Goal: Task Accomplishment & Management: Complete application form

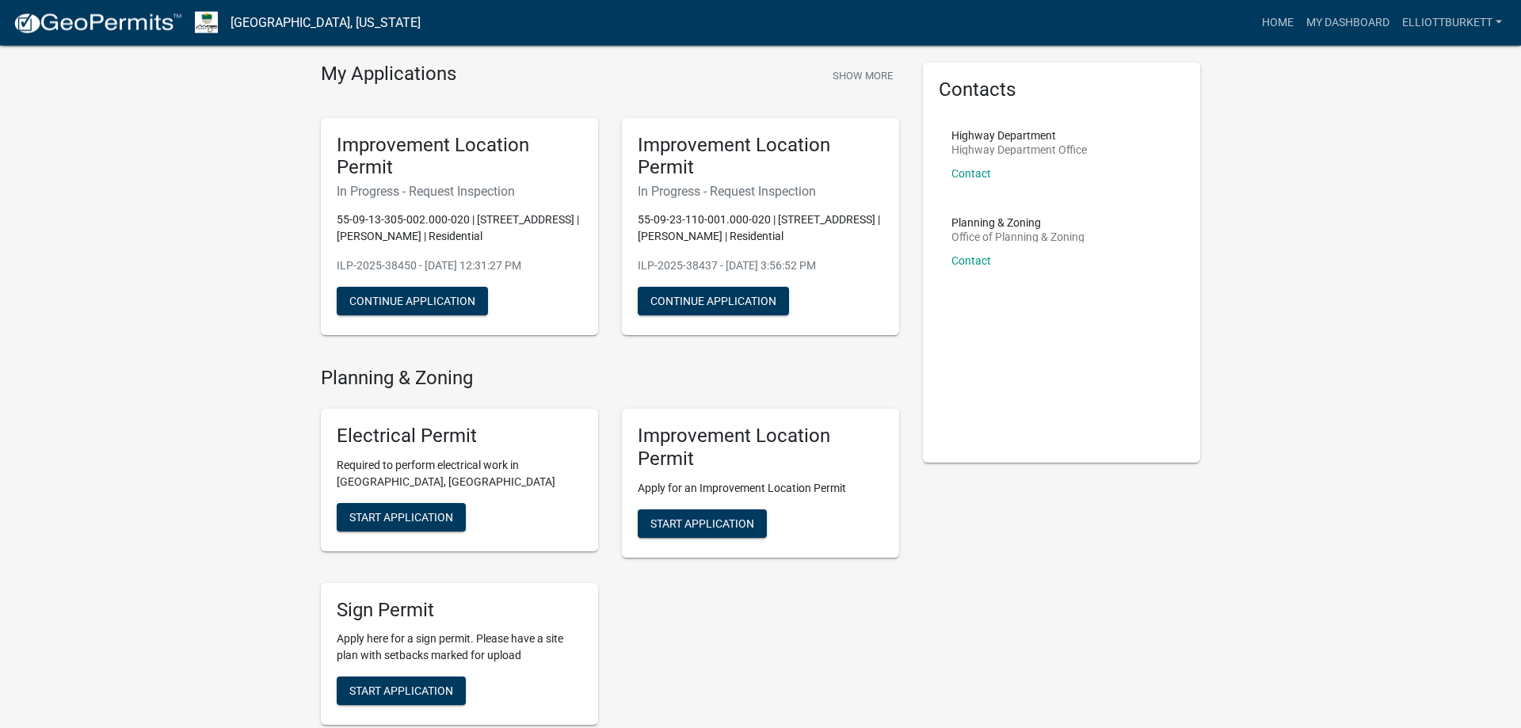
scroll to position [162, 0]
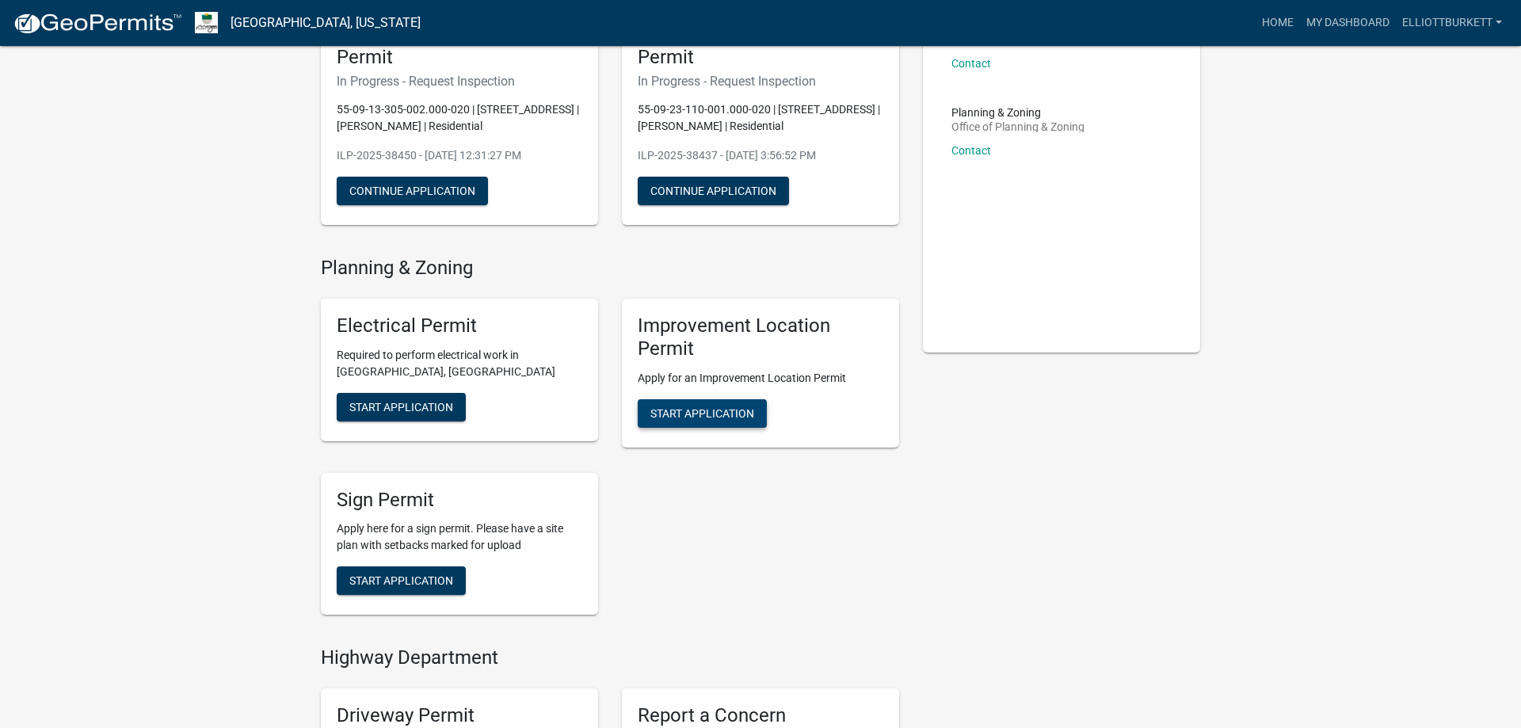
click at [744, 419] on span "Start Application" at bounding box center [702, 412] width 104 height 13
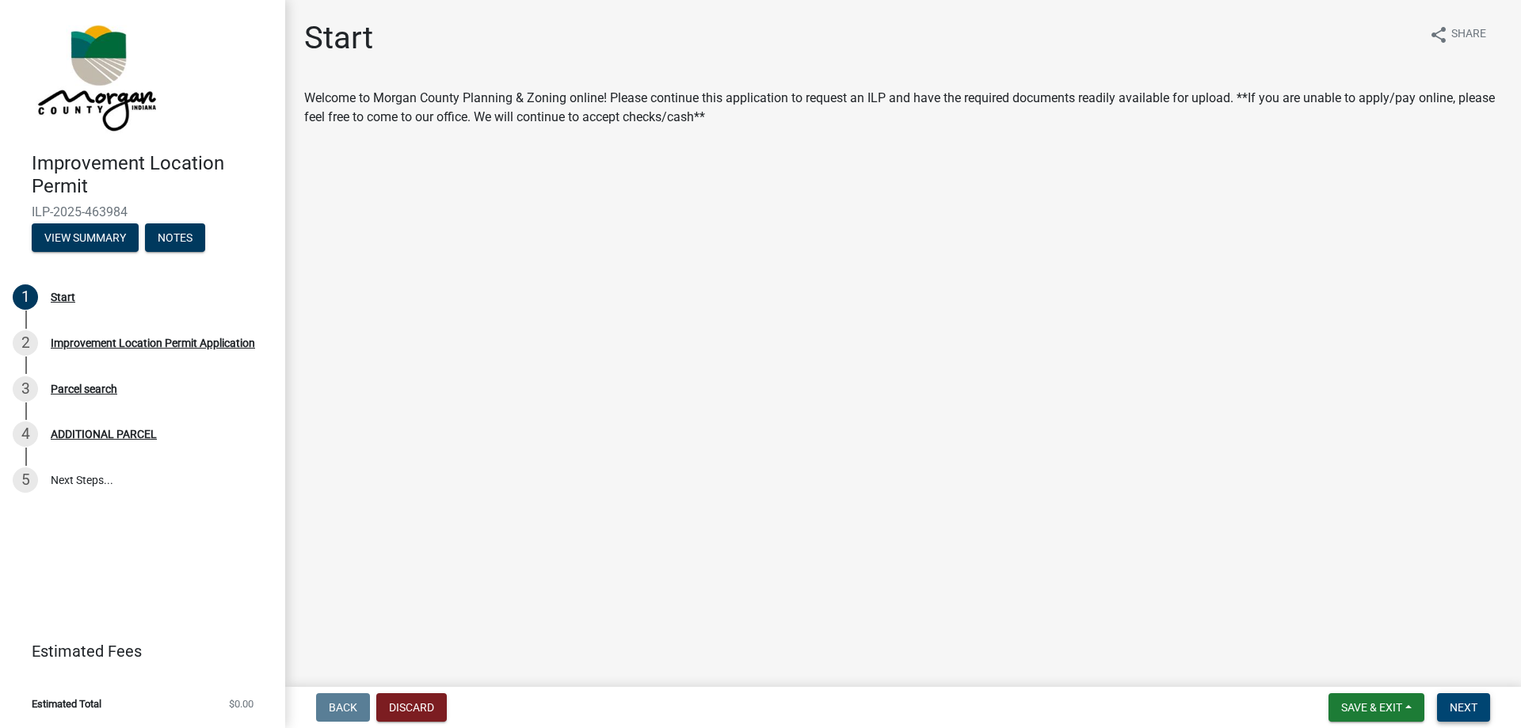
click at [1472, 709] on span "Next" at bounding box center [1463, 707] width 28 height 13
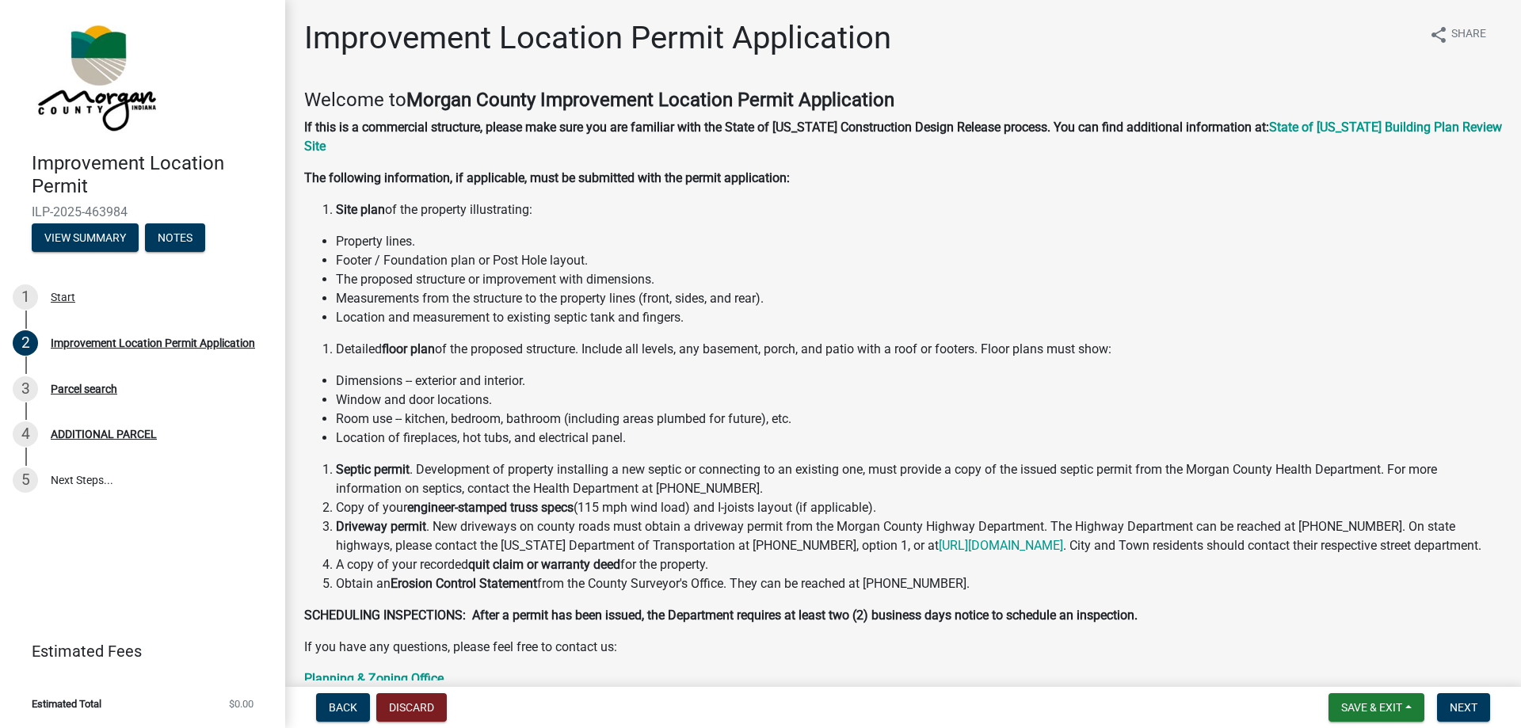
scroll to position [193, 0]
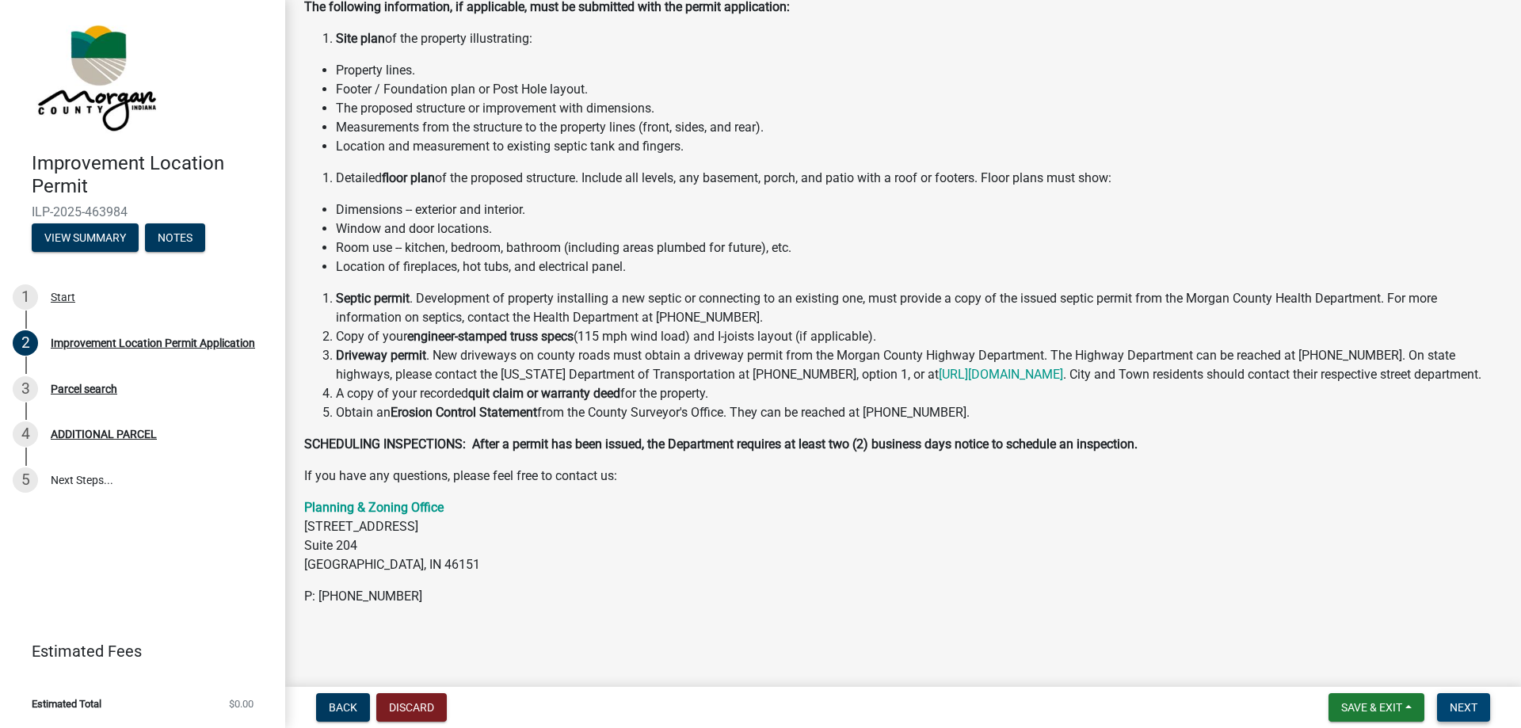
click at [1469, 704] on span "Next" at bounding box center [1463, 707] width 28 height 13
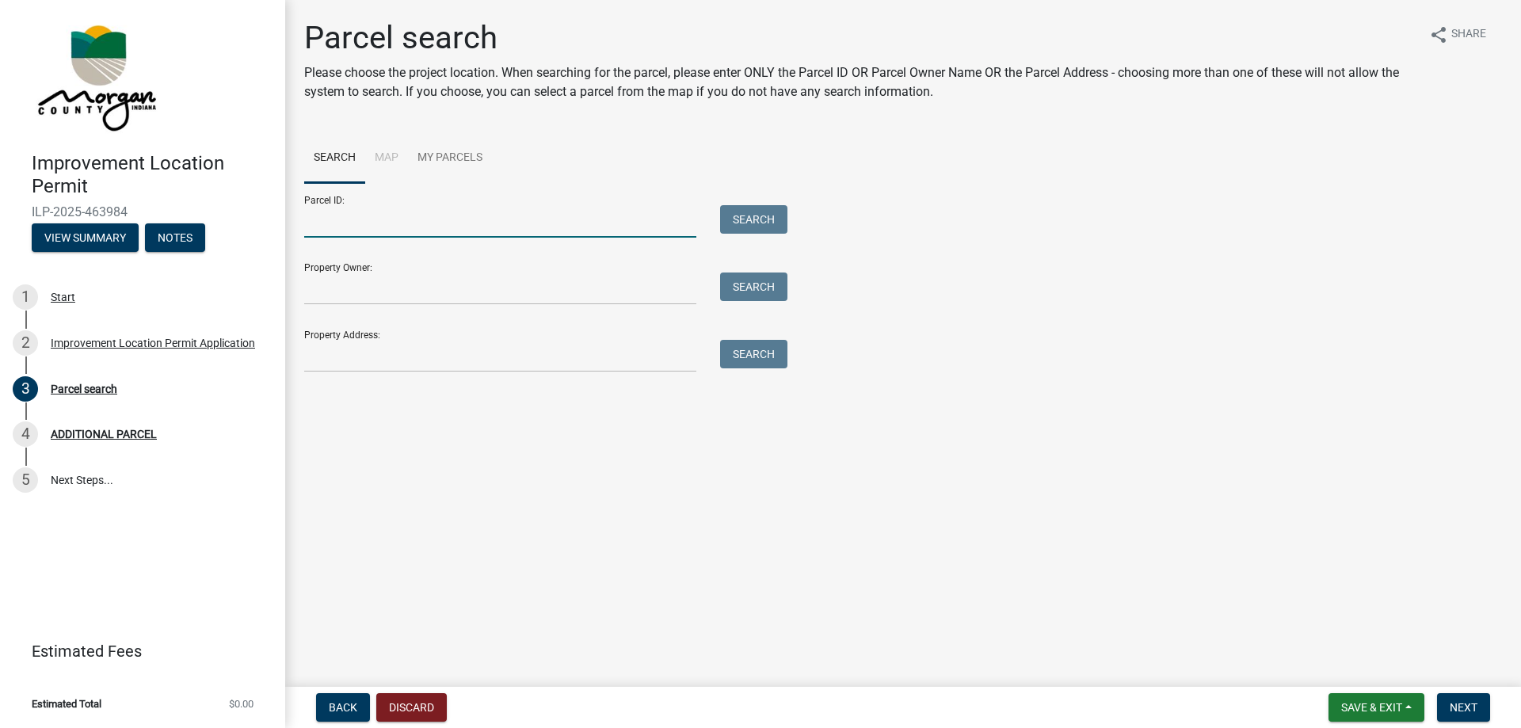
click at [374, 219] on input "Parcel ID:" at bounding box center [500, 221] width 392 height 32
click at [387, 157] on li "Map" at bounding box center [386, 158] width 43 height 51
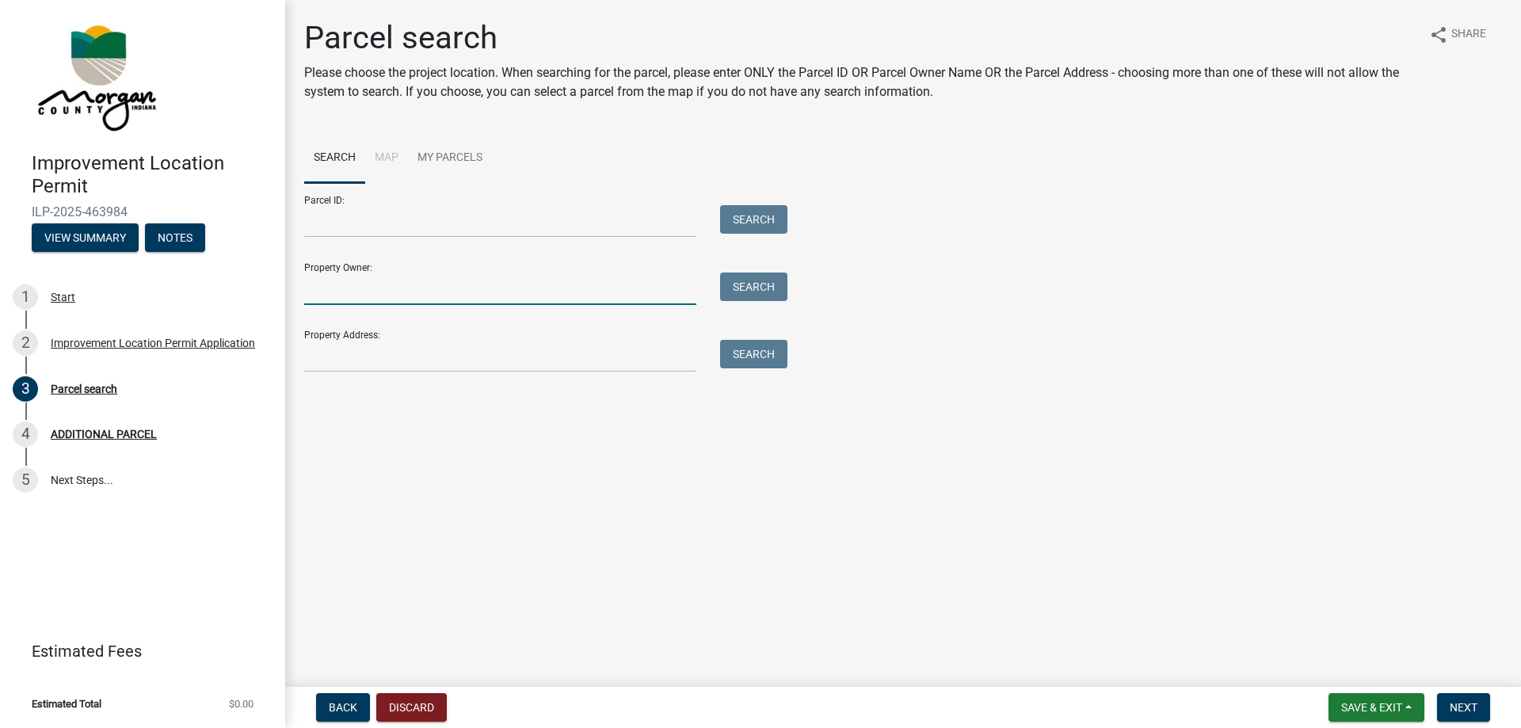
click at [369, 298] on input "Property Owner:" at bounding box center [500, 288] width 392 height 32
type input "[PERSON_NAME]"
click at [740, 284] on button "Search" at bounding box center [753, 286] width 67 height 29
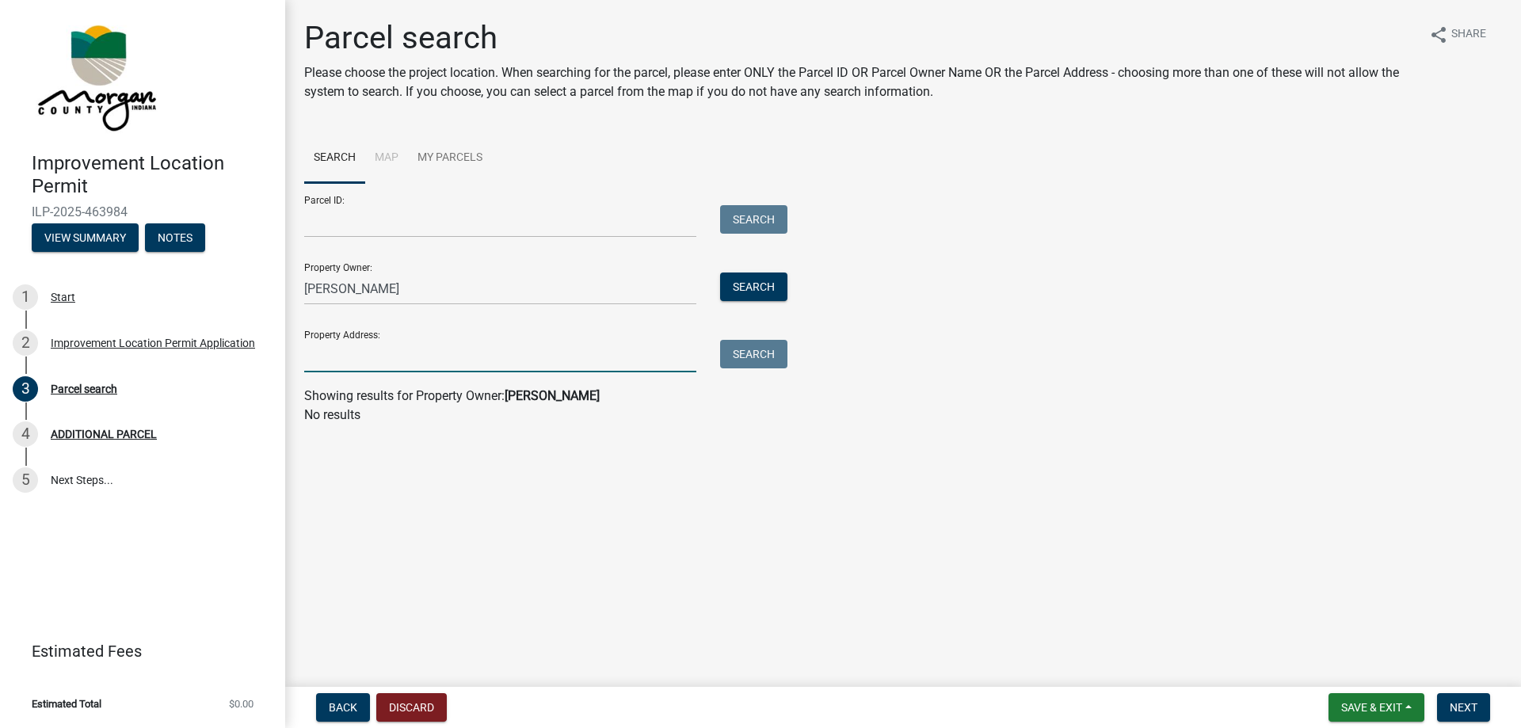
click at [435, 357] on input "Property Address:" at bounding box center [500, 356] width 392 height 32
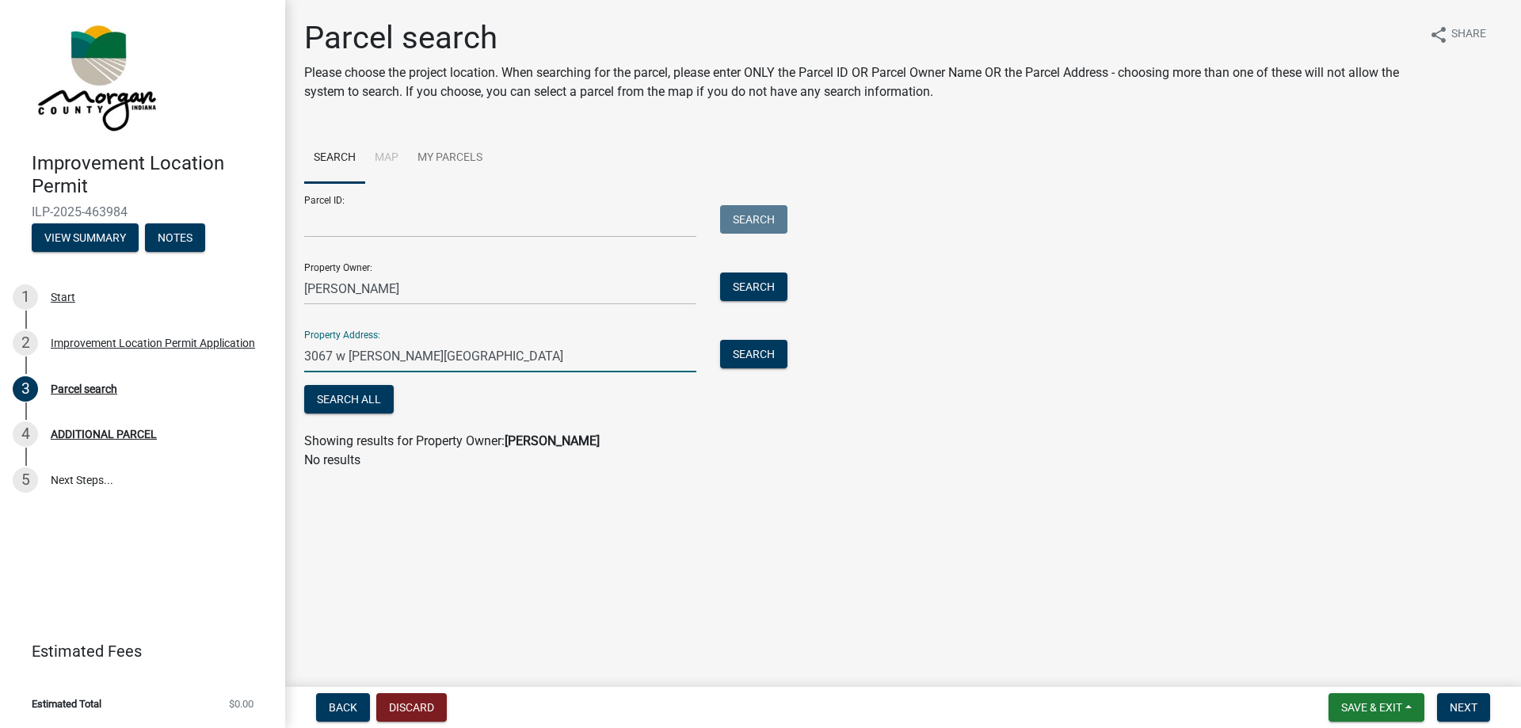
type input "[STREET_ADDRESS][PERSON_NAME][PERSON_NAME]"
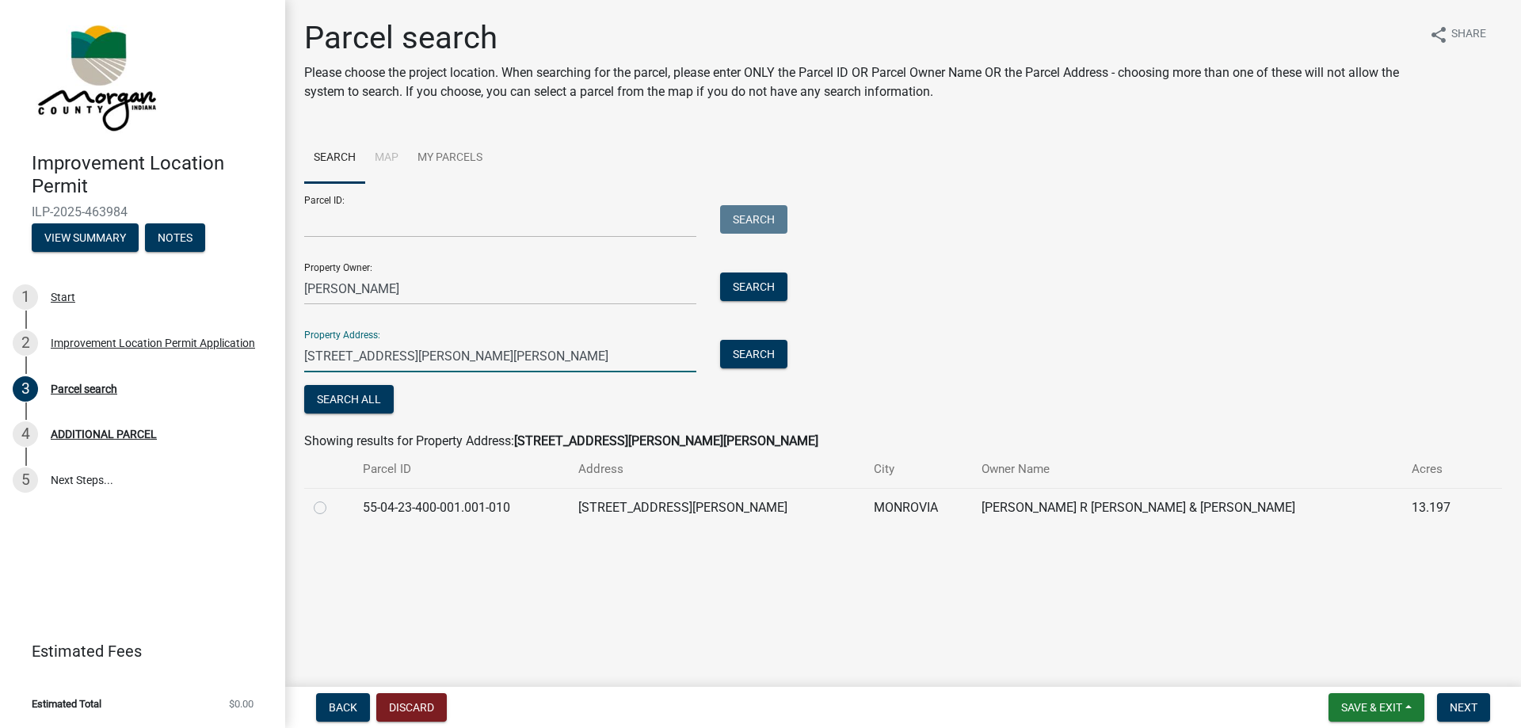
drag, startPoint x: 445, startPoint y: 359, endPoint x: 242, endPoint y: 359, distance: 202.8
click at [304, 359] on input "[STREET_ADDRESS][PERSON_NAME][PERSON_NAME]" at bounding box center [500, 356] width 392 height 32
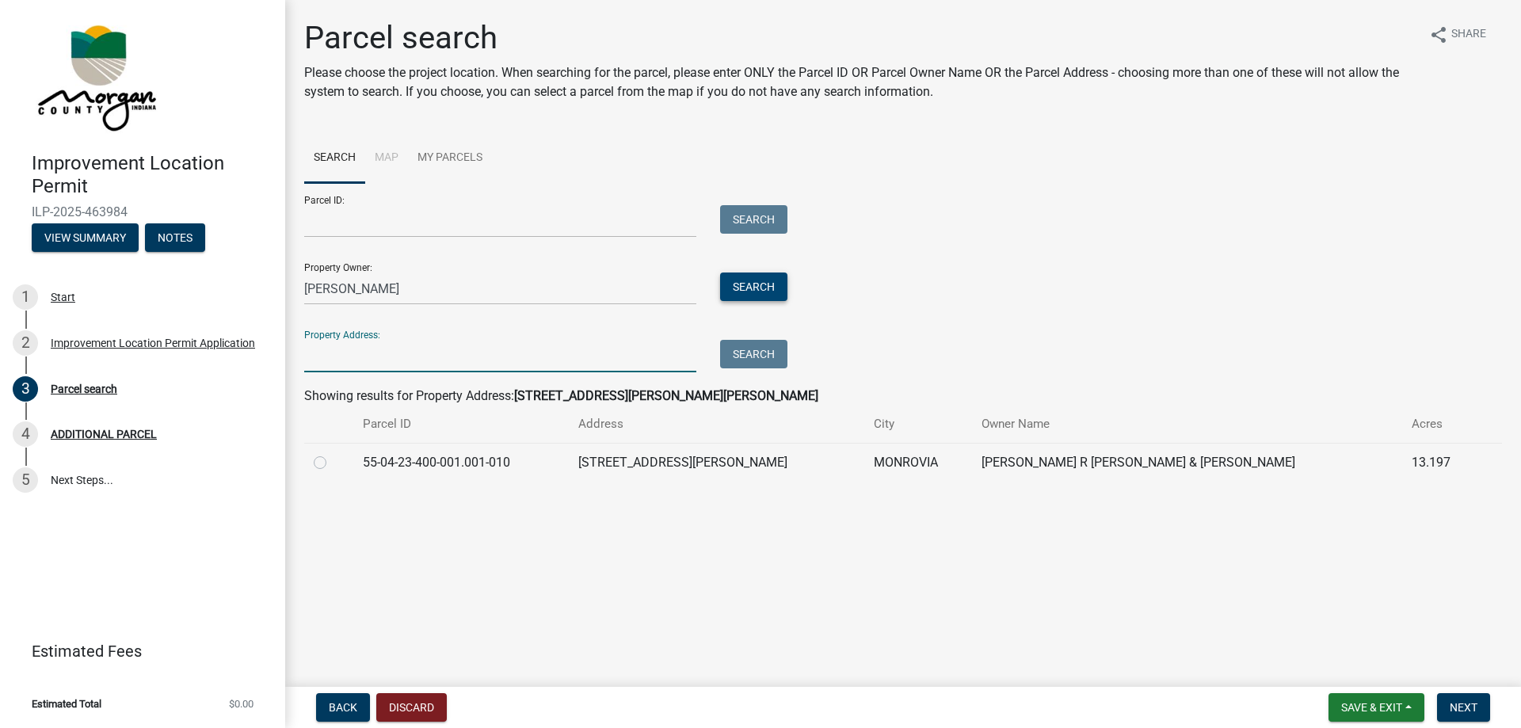
click at [736, 291] on button "Search" at bounding box center [753, 286] width 67 height 29
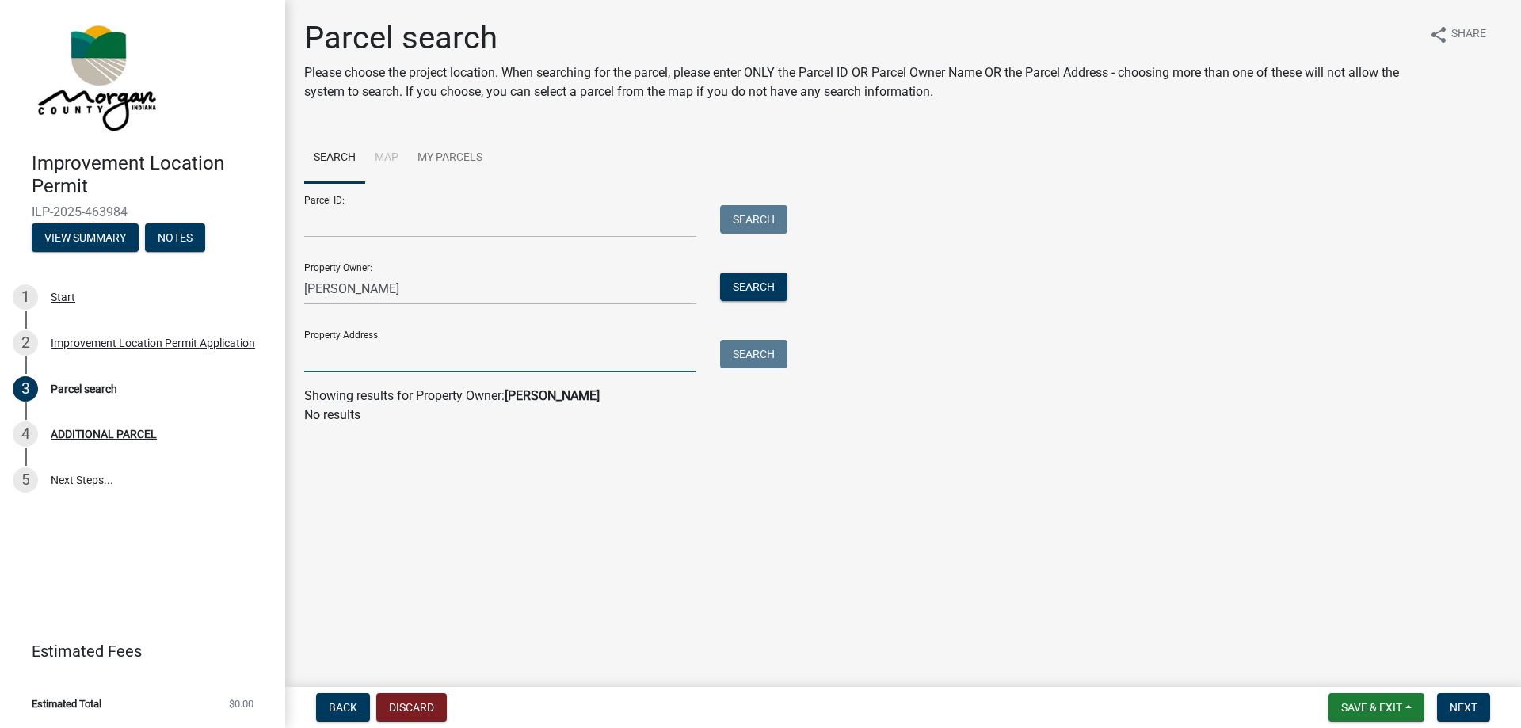
click at [517, 356] on input "Property Address:" at bounding box center [500, 356] width 392 height 32
drag, startPoint x: 394, startPoint y: 282, endPoint x: 272, endPoint y: 286, distance: 122.8
click at [304, 286] on input "[PERSON_NAME]" at bounding box center [500, 288] width 392 height 32
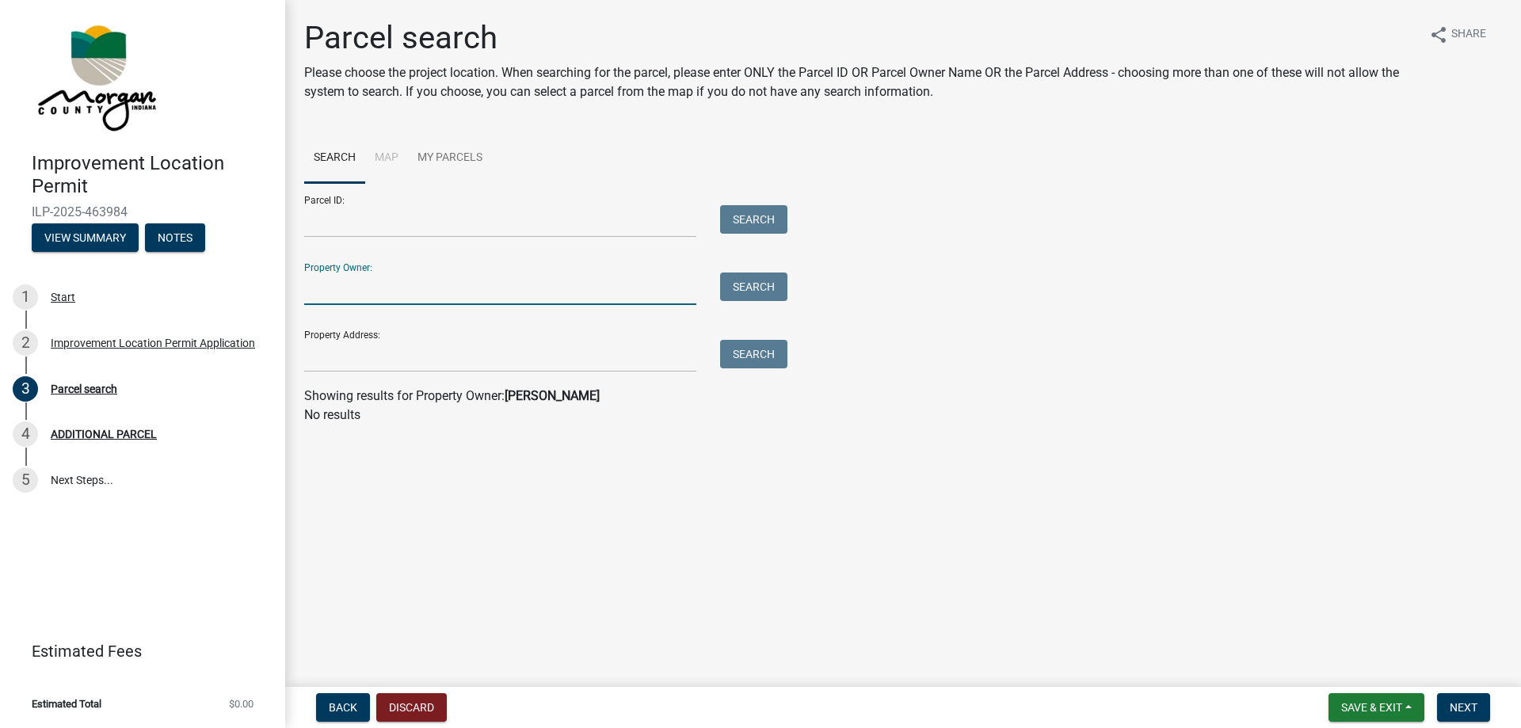
click at [390, 154] on li "Map" at bounding box center [386, 158] width 43 height 51
click at [389, 151] on li "Map" at bounding box center [386, 158] width 43 height 51
click at [334, 157] on link "Search" at bounding box center [334, 158] width 61 height 51
click at [390, 155] on li "Map" at bounding box center [386, 158] width 43 height 51
click at [336, 154] on link "Search" at bounding box center [334, 158] width 61 height 51
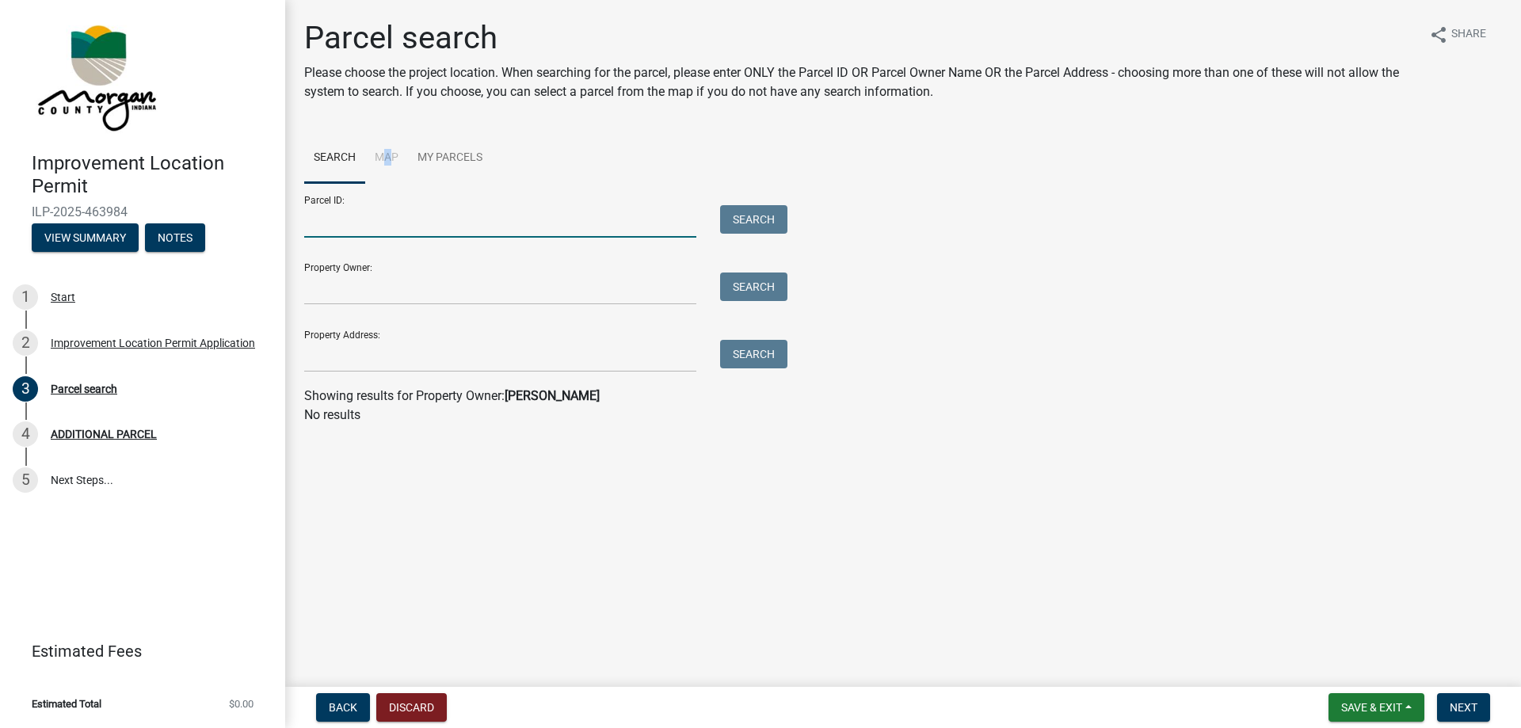
click at [410, 228] on input "Parcel ID:" at bounding box center [500, 221] width 392 height 32
paste input "55-04-23-200-002.002-010"
type input "55-04-23-200-002.002-010"
click at [759, 216] on button "Search" at bounding box center [753, 219] width 67 height 29
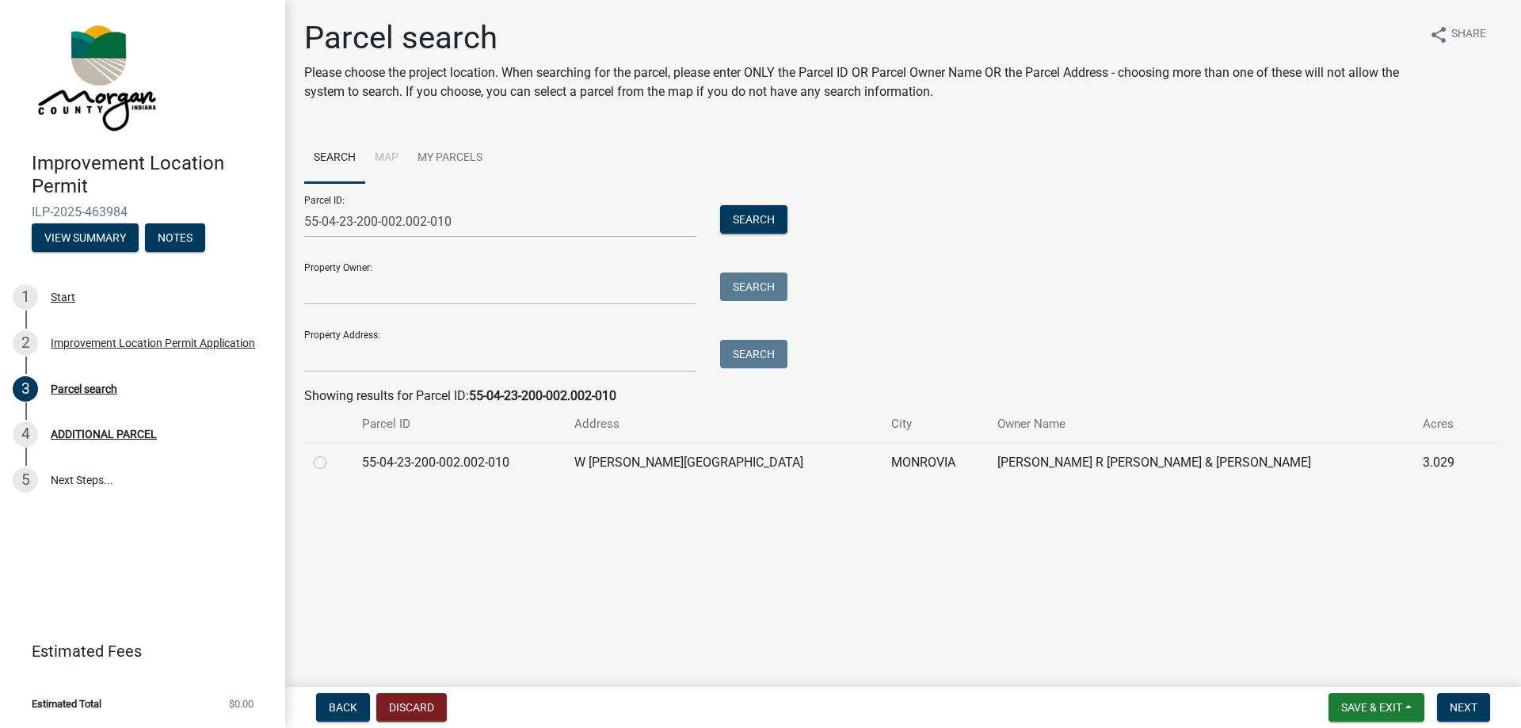
click at [333, 453] on label at bounding box center [333, 453] width 0 height 0
click at [333, 463] on input "radio" at bounding box center [338, 458] width 10 height 10
radio input "true"
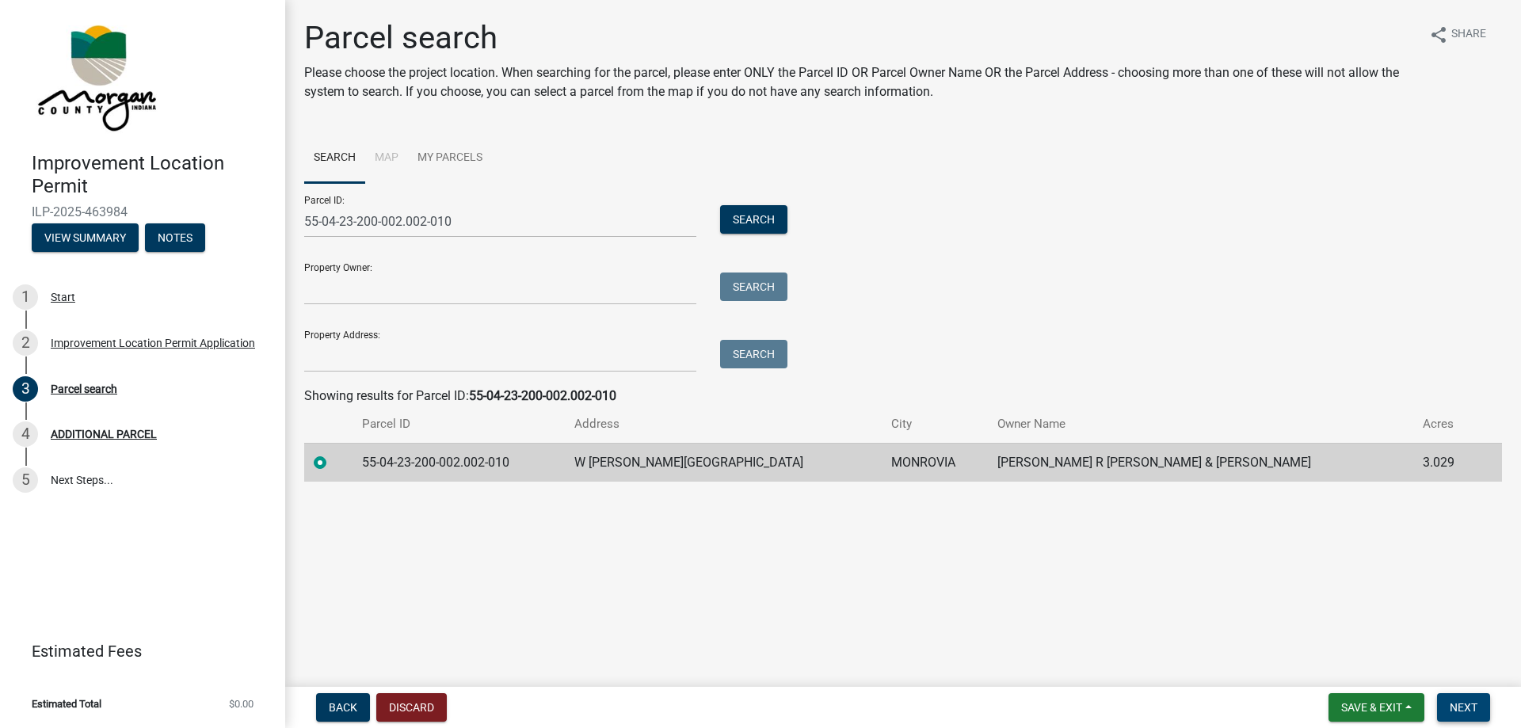
click at [1457, 708] on span "Next" at bounding box center [1463, 707] width 28 height 13
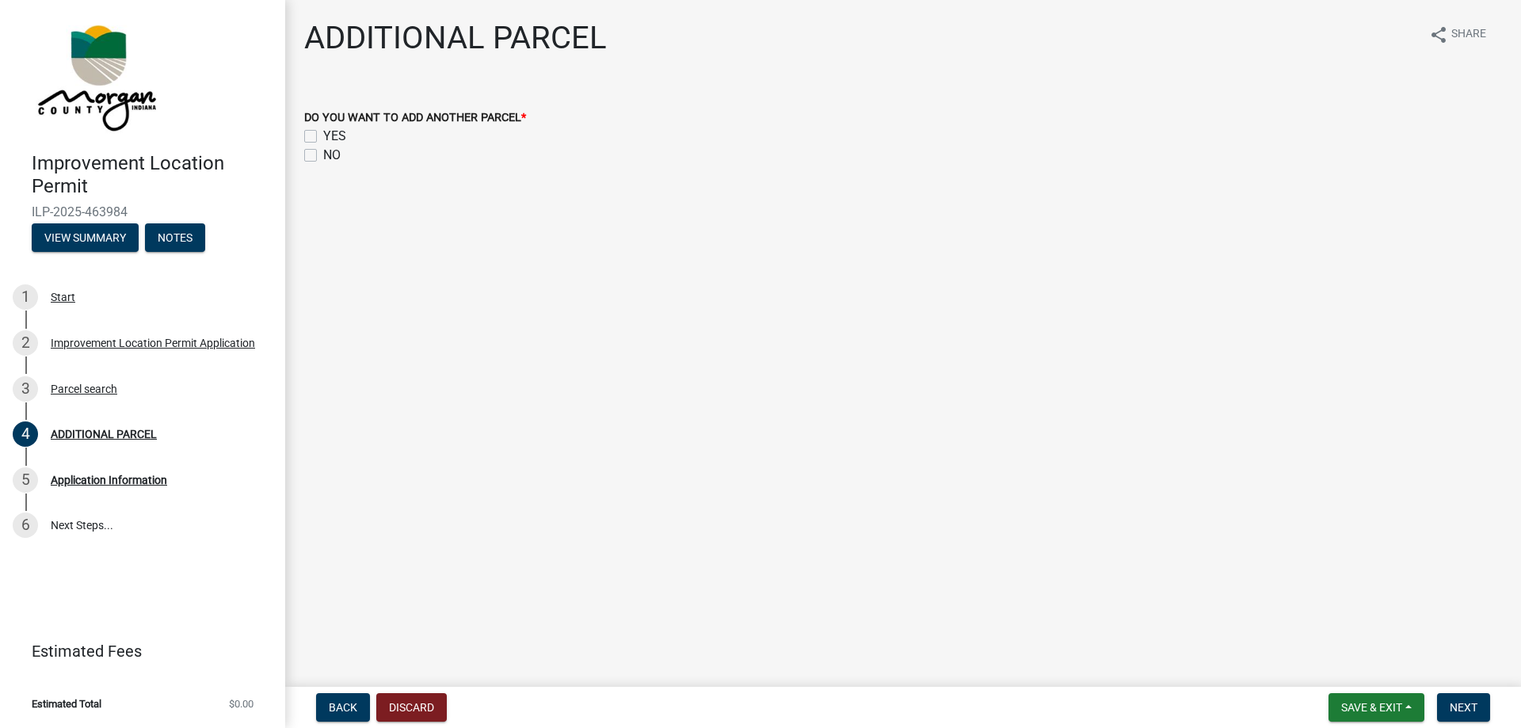
click at [323, 155] on label "NO" at bounding box center [331, 155] width 17 height 19
click at [323, 155] on input "NO" at bounding box center [328, 151] width 10 height 10
checkbox input "true"
checkbox input "false"
checkbox input "true"
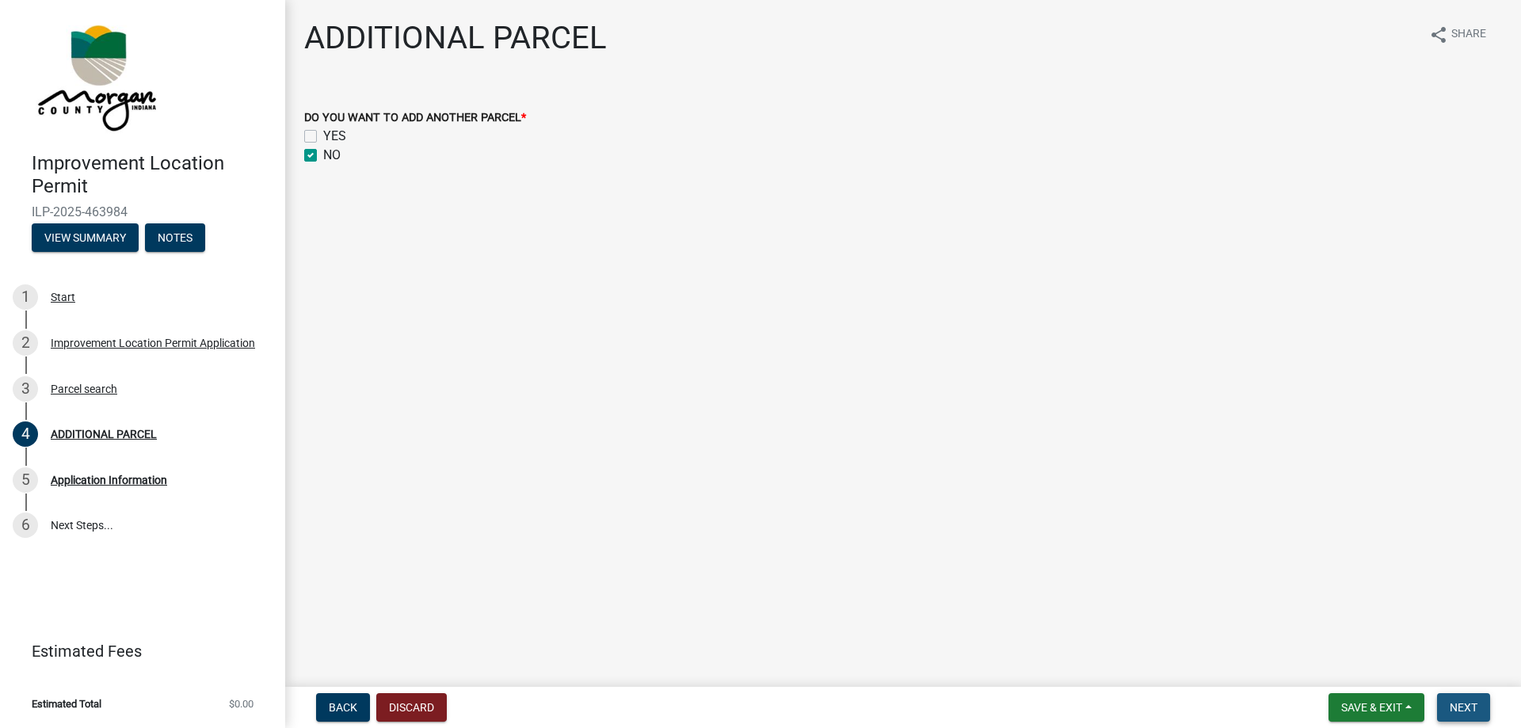
click at [1451, 702] on span "Next" at bounding box center [1463, 707] width 28 height 13
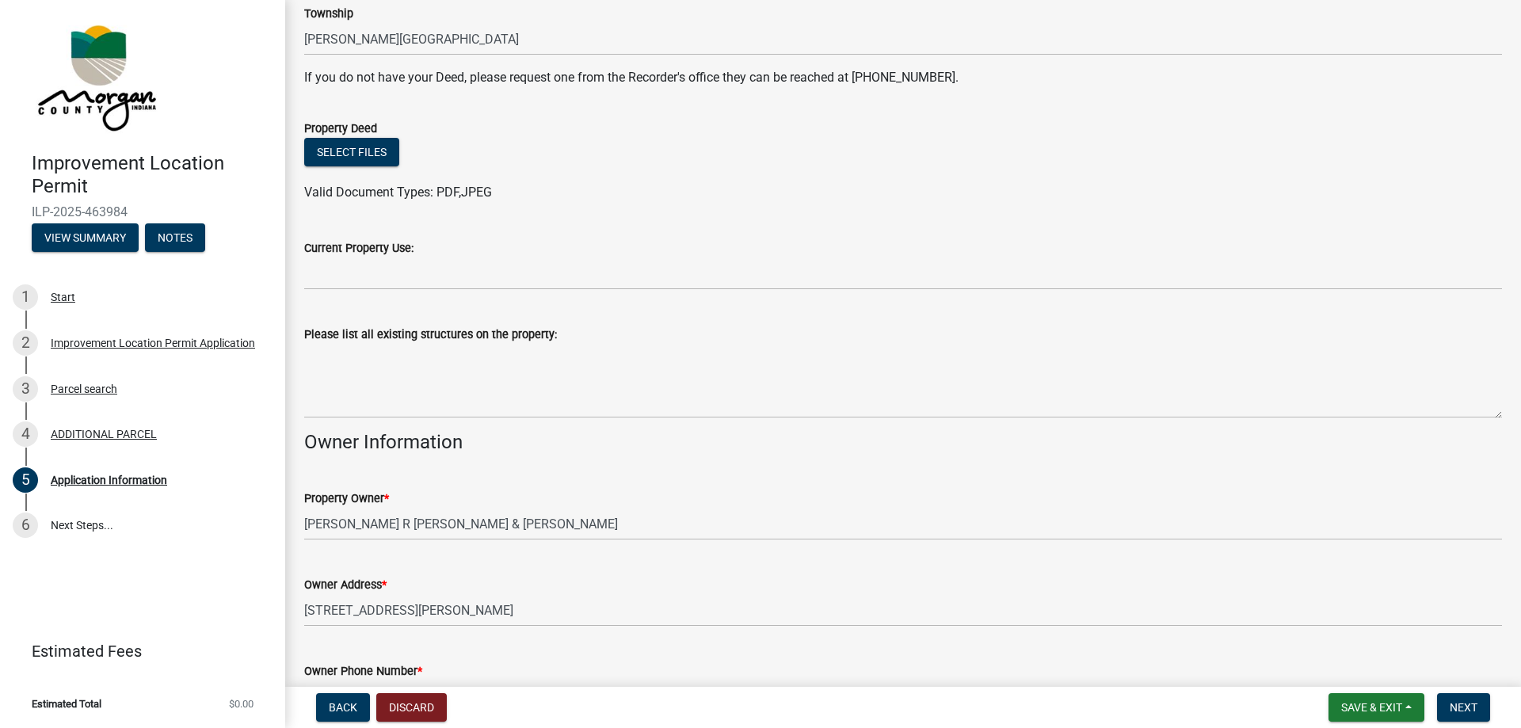
scroll to position [361, 0]
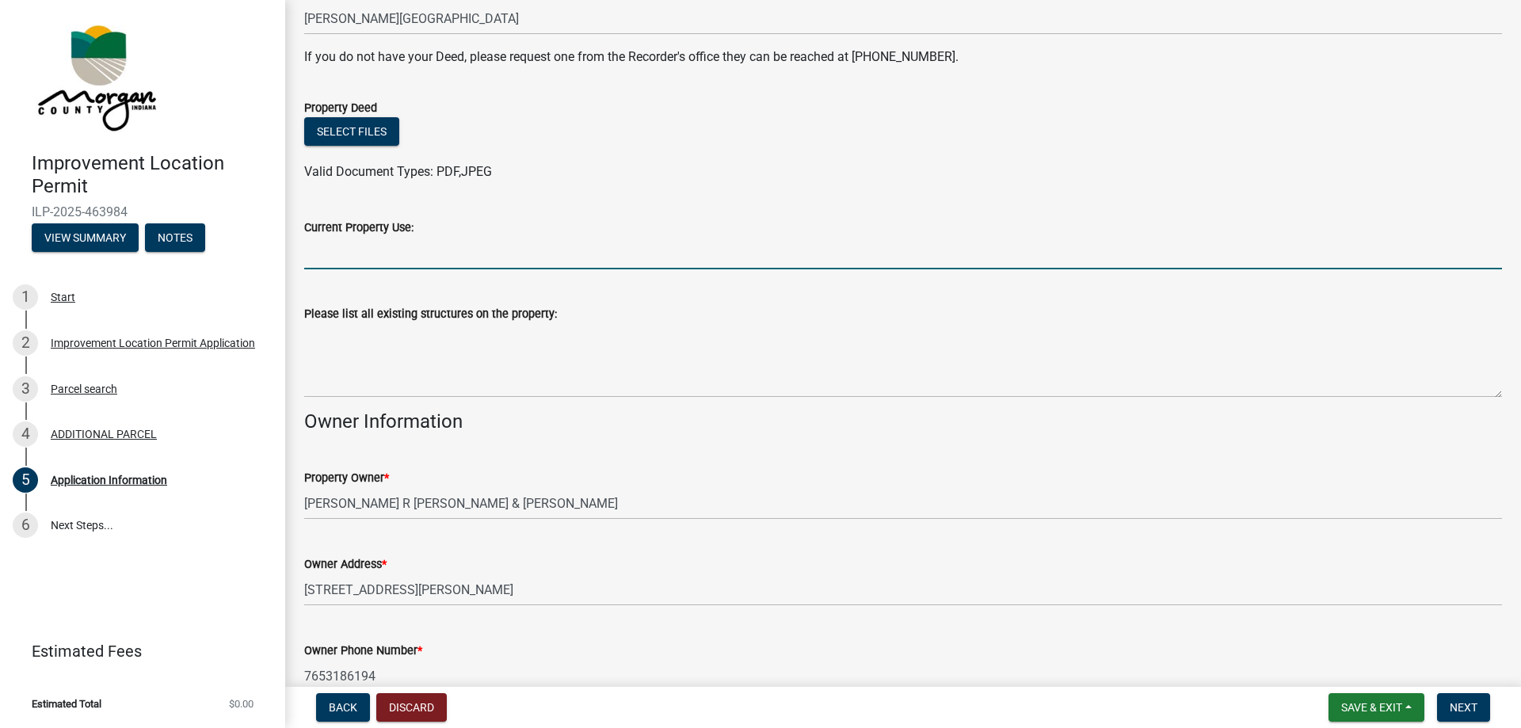
click at [396, 260] on input "Current Property Use:" at bounding box center [903, 253] width 1198 height 32
type input "bare ground"
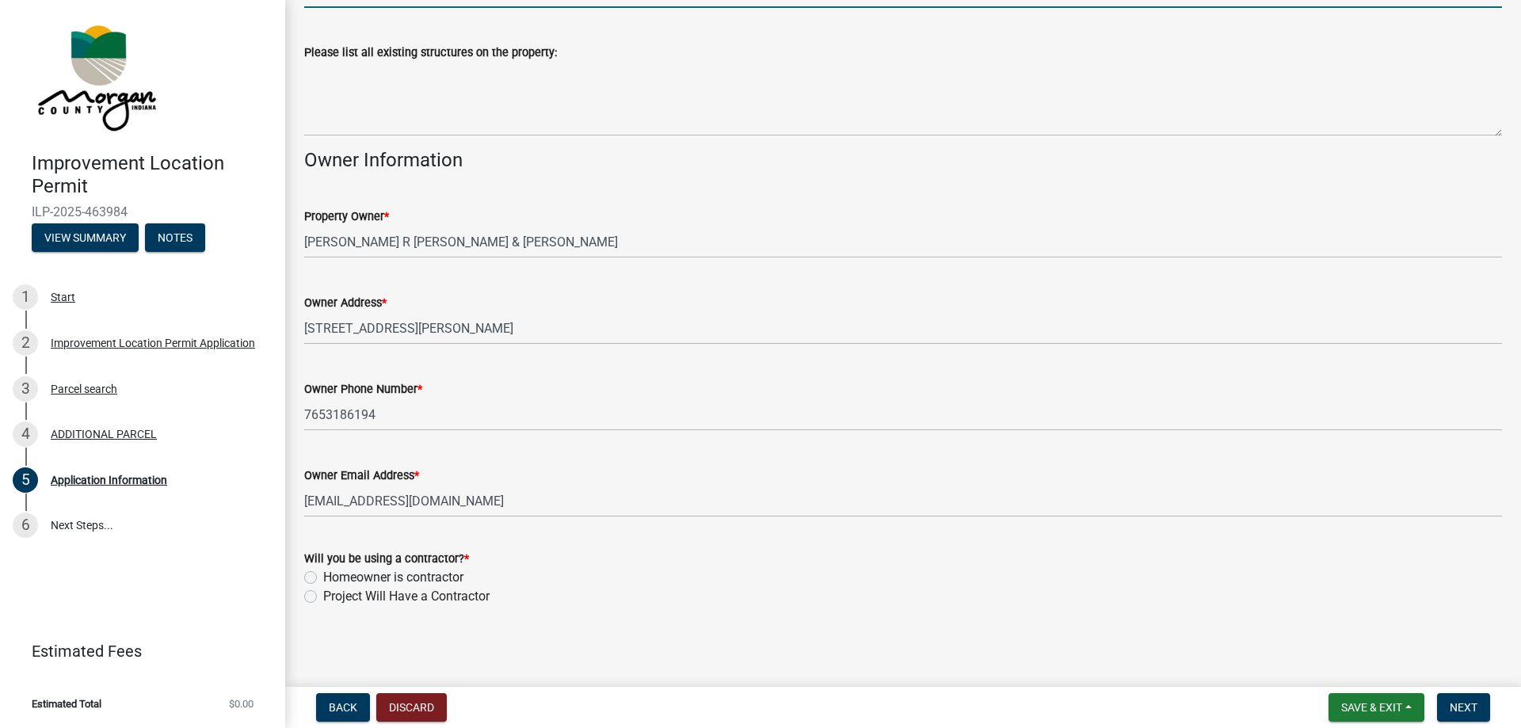
scroll to position [624, 0]
click at [323, 596] on label "Project Will Have a Contractor" at bounding box center [406, 594] width 166 height 19
click at [323, 596] on input "Project Will Have a Contractor" at bounding box center [328, 590] width 10 height 10
radio input "true"
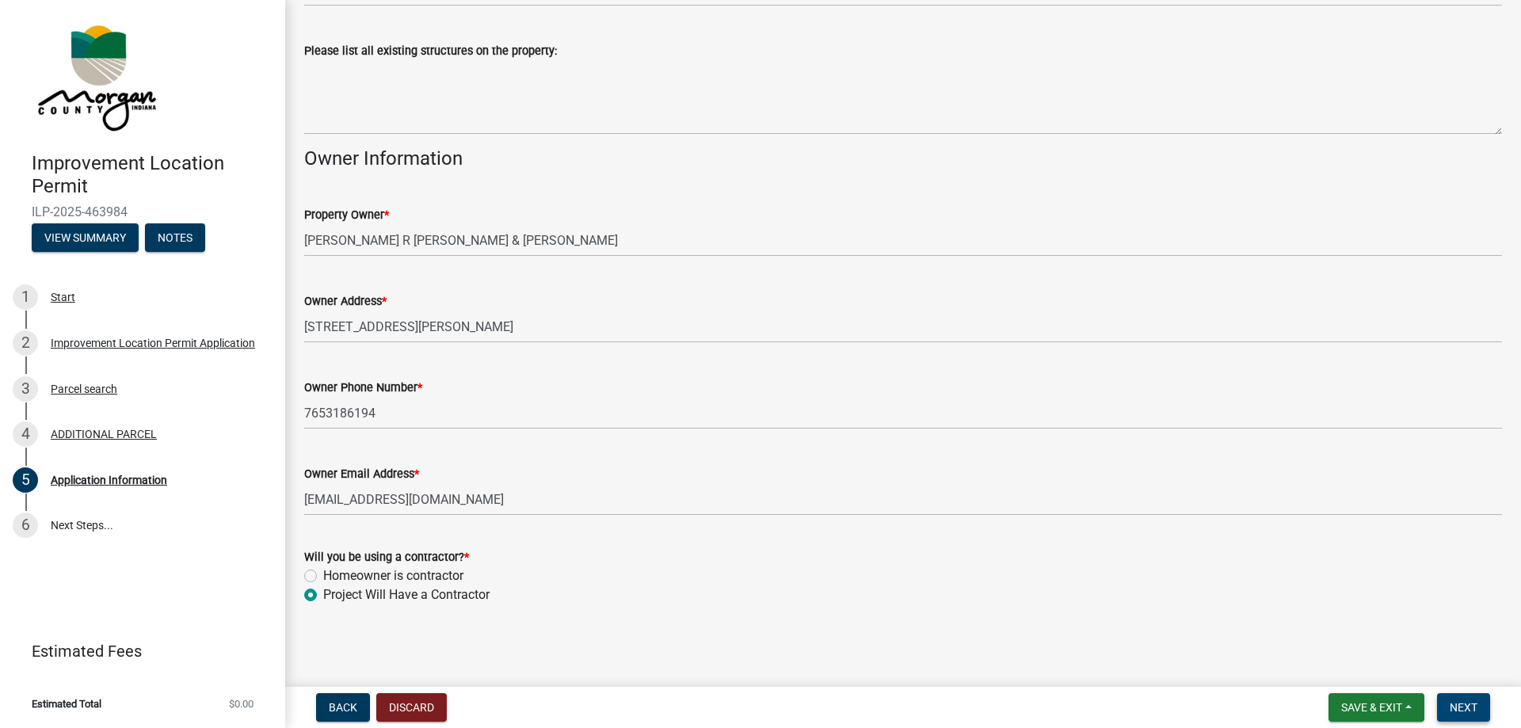
click at [1465, 714] on span "Next" at bounding box center [1463, 707] width 28 height 13
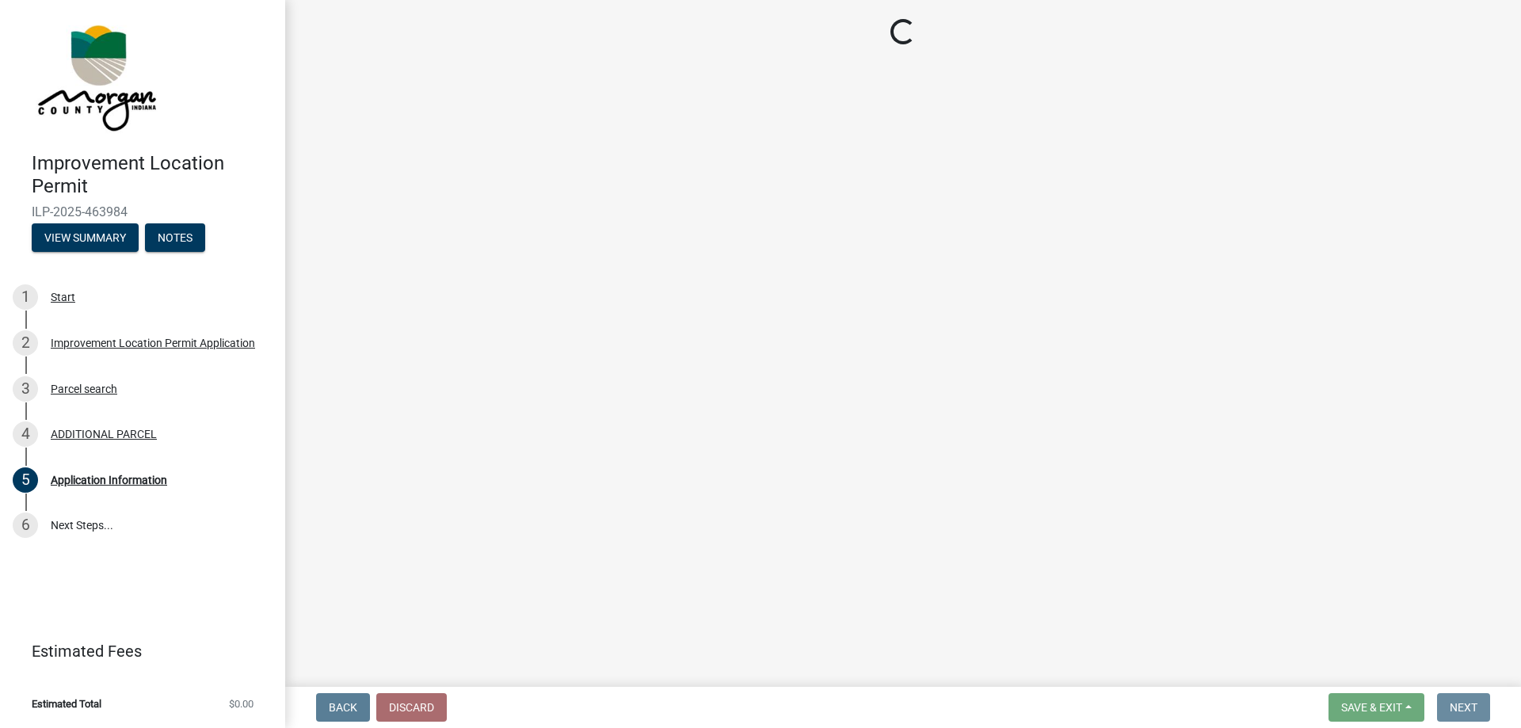
scroll to position [0, 0]
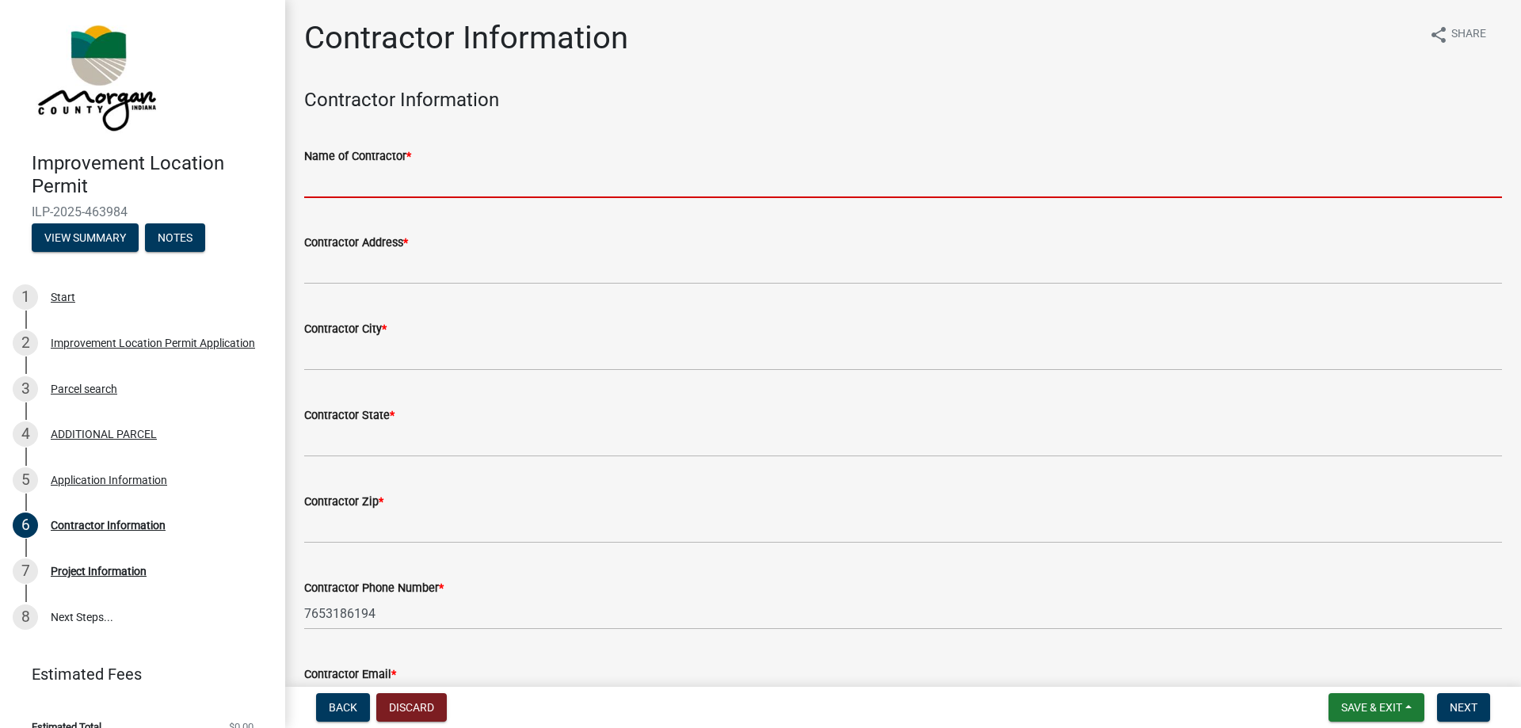
click at [375, 177] on input "Name of Contractor *" at bounding box center [903, 182] width 1198 height 32
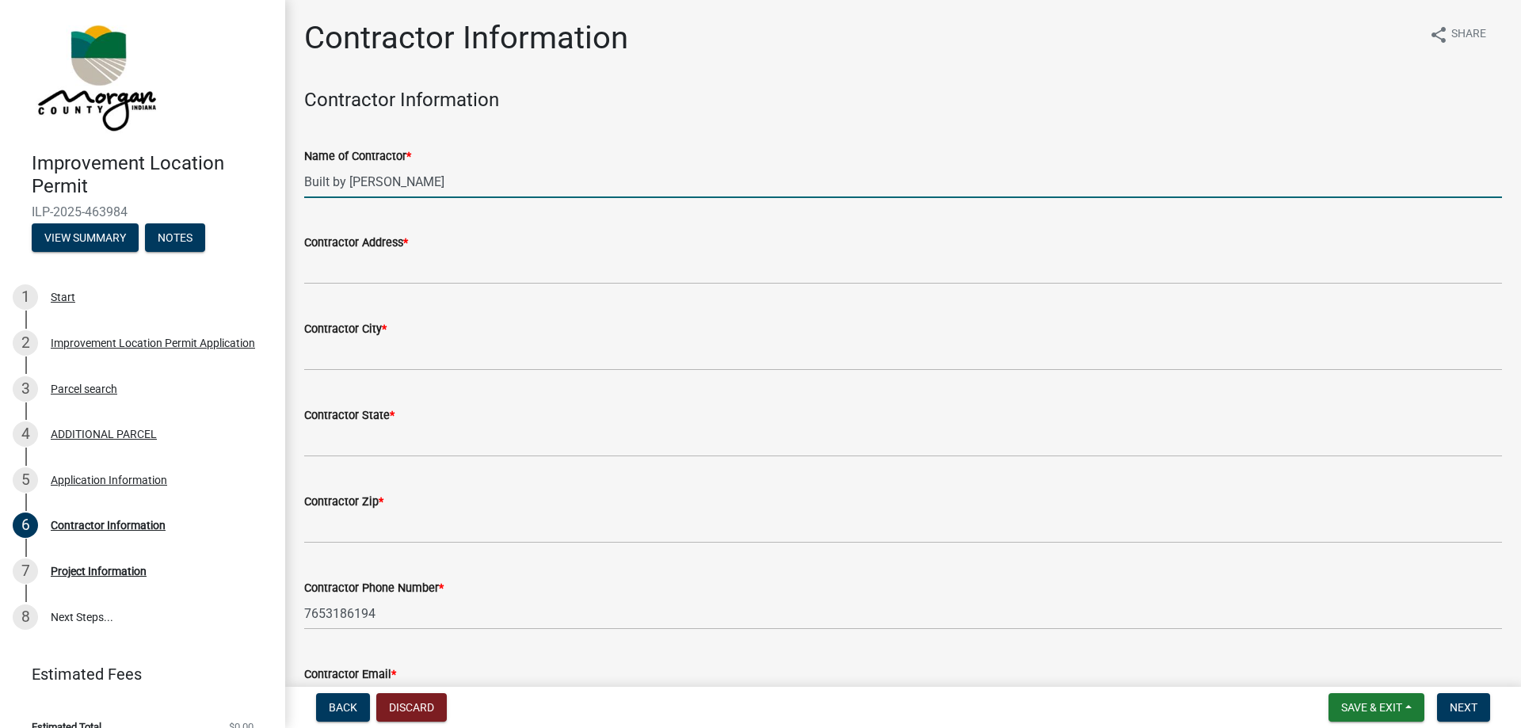
type input "Built by [PERSON_NAME]"
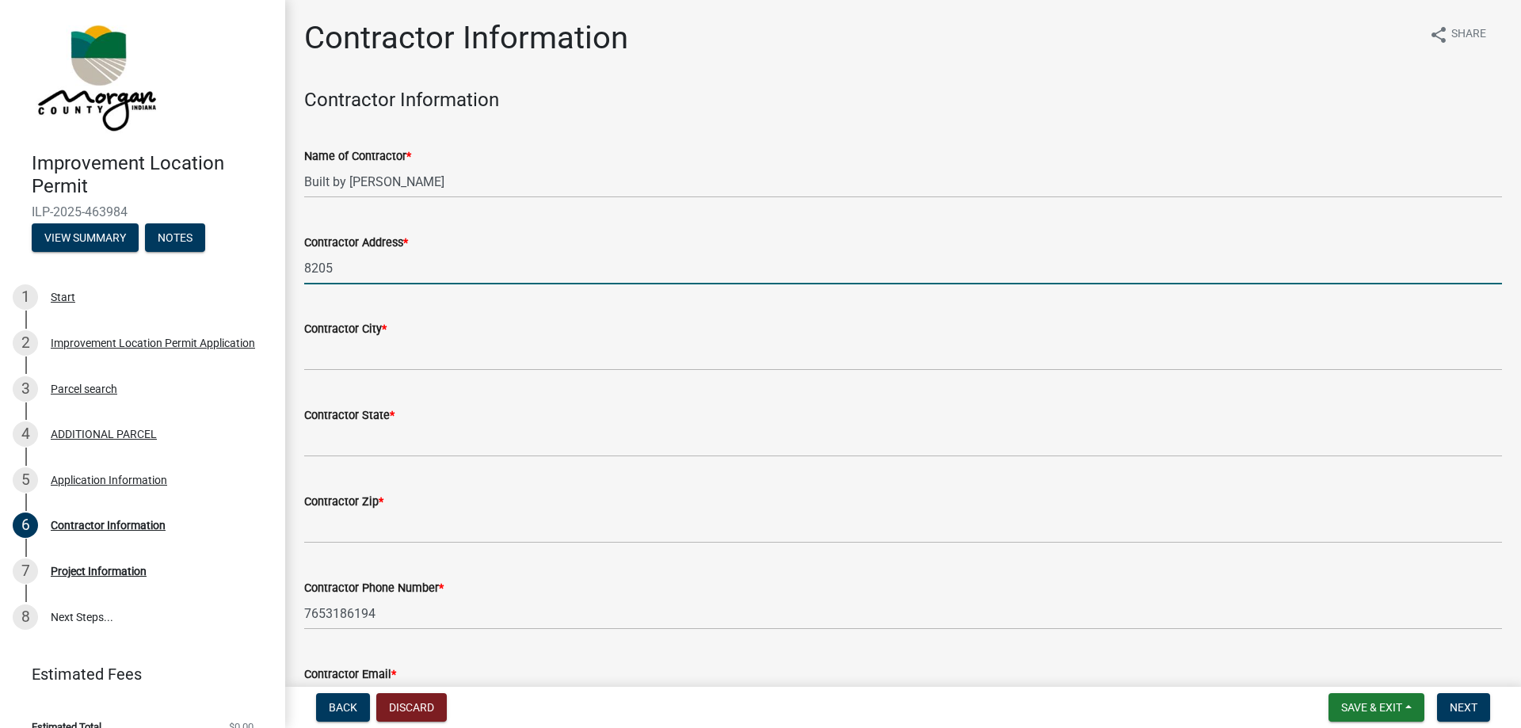
type input "[STREET_ADDRESS]"
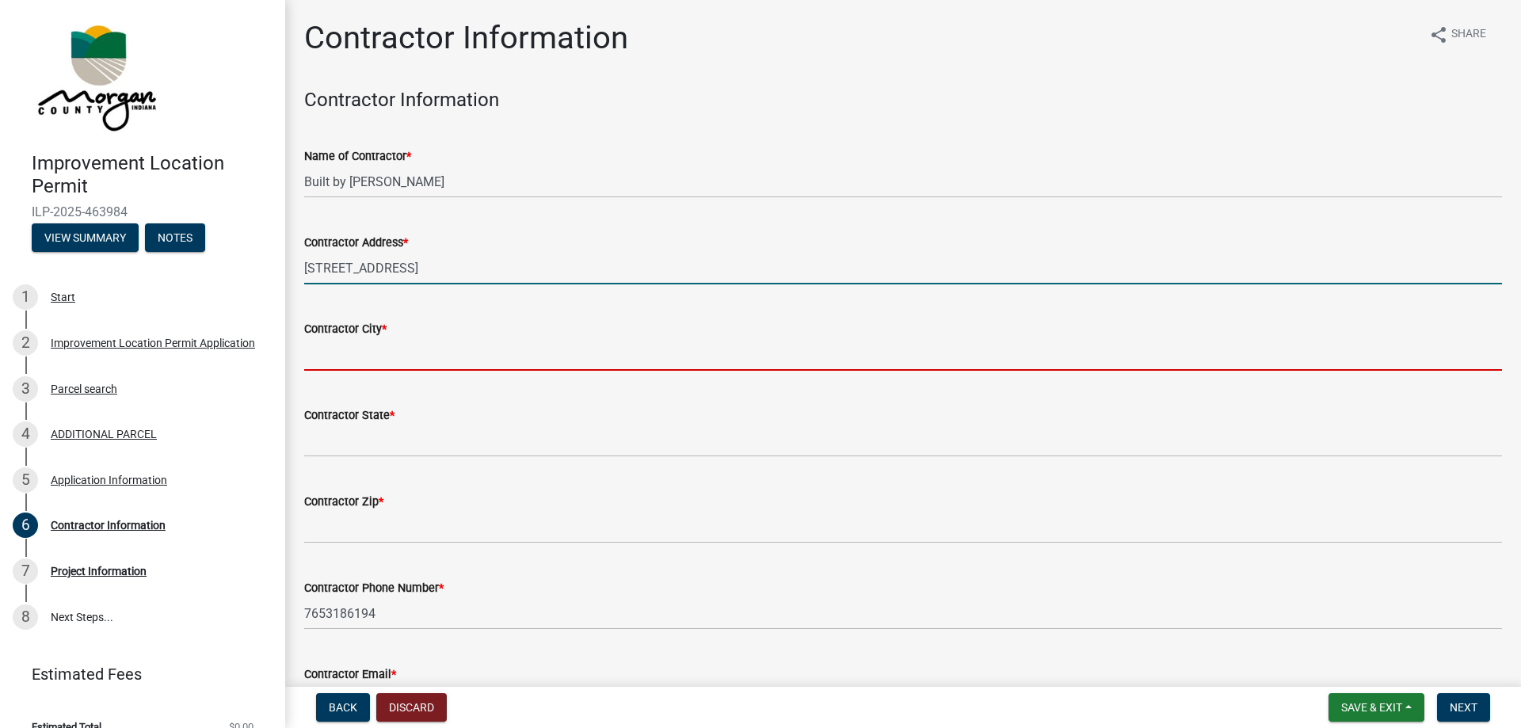
type input "[GEOGRAPHIC_DATA]"
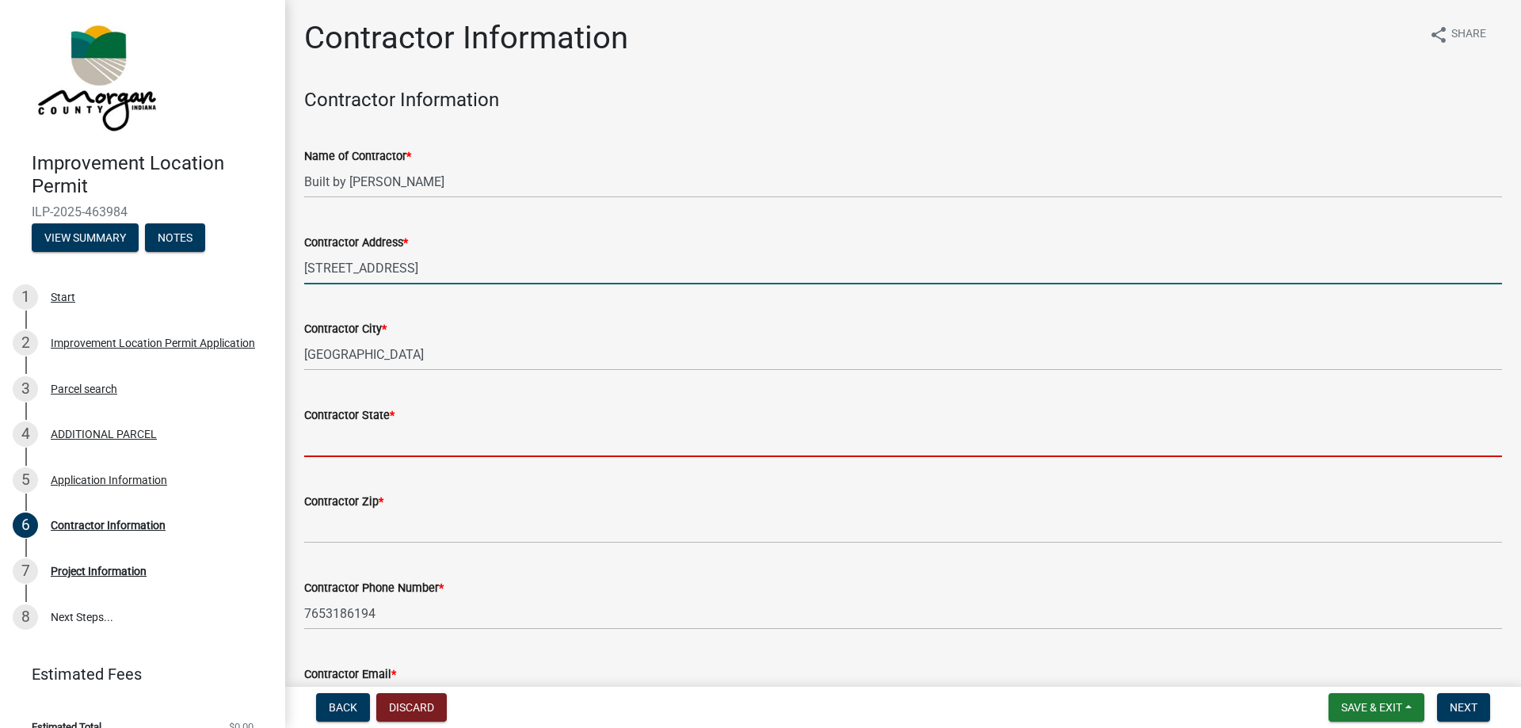
type input "IN"
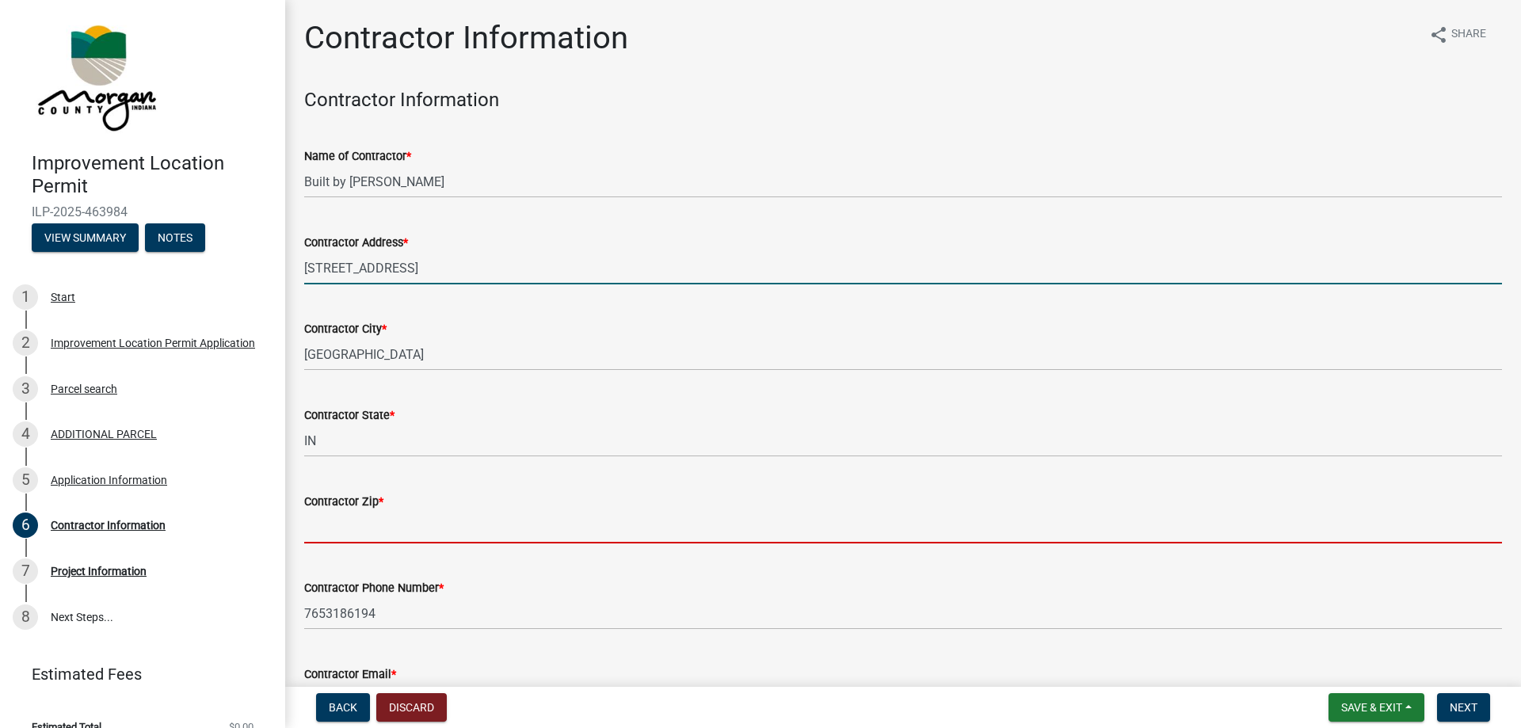
type input "46151"
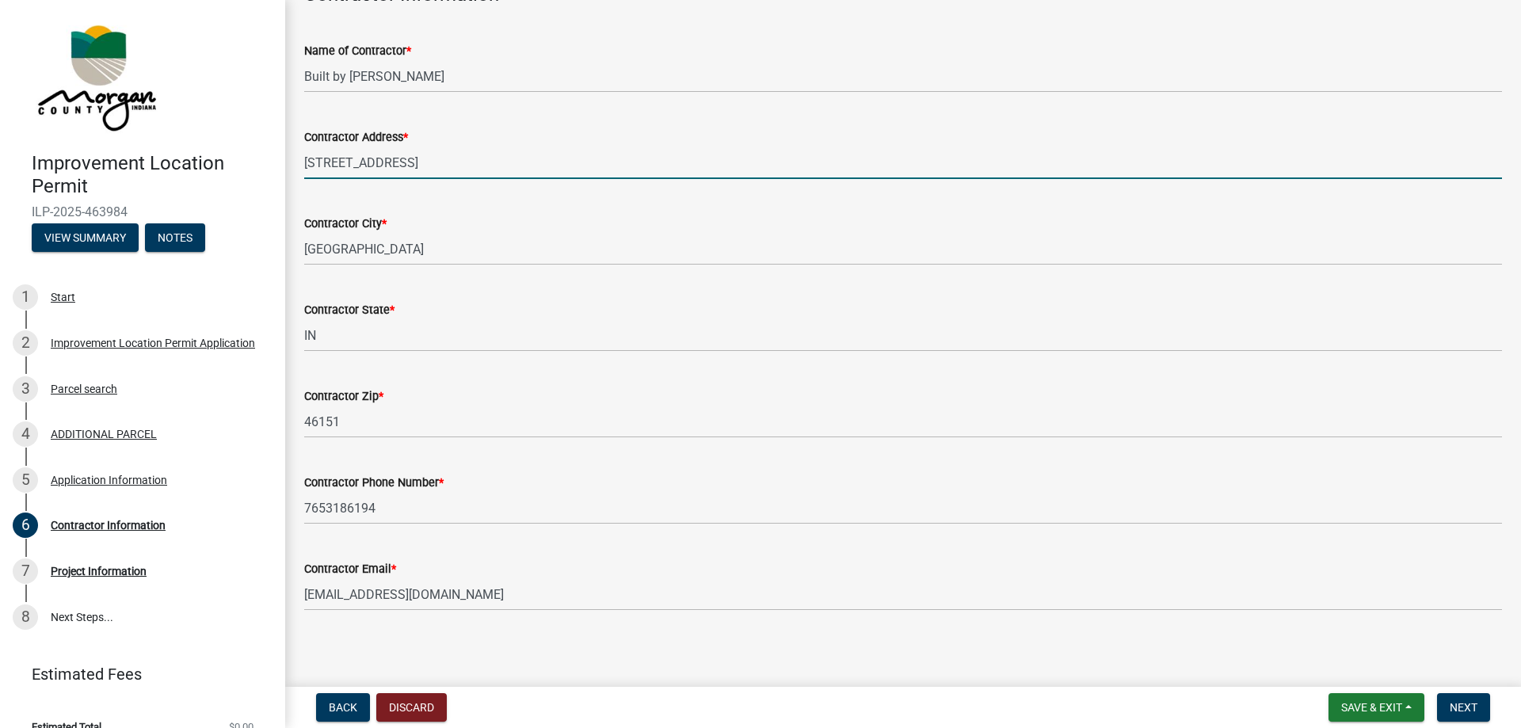
scroll to position [110, 0]
click at [1462, 706] on span "Next" at bounding box center [1463, 707] width 28 height 13
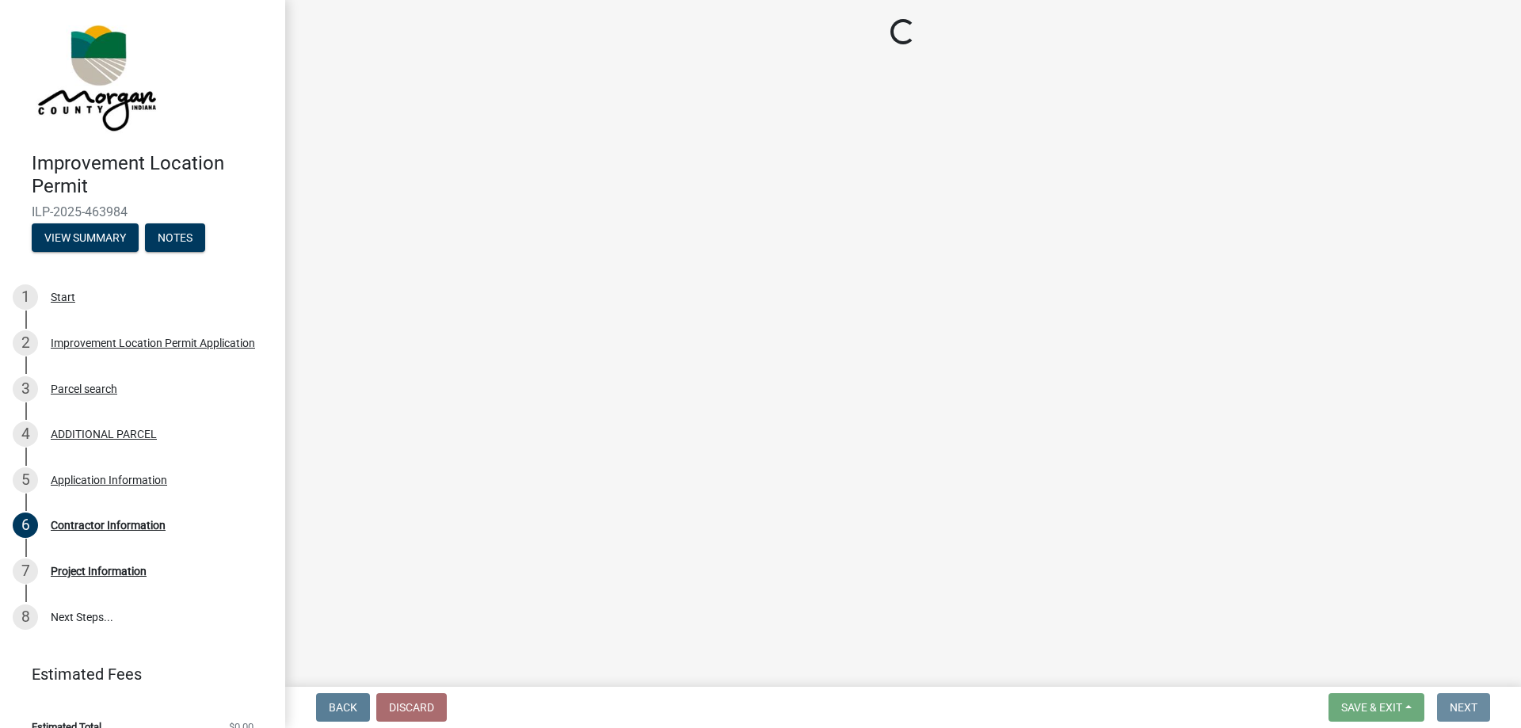
scroll to position [0, 0]
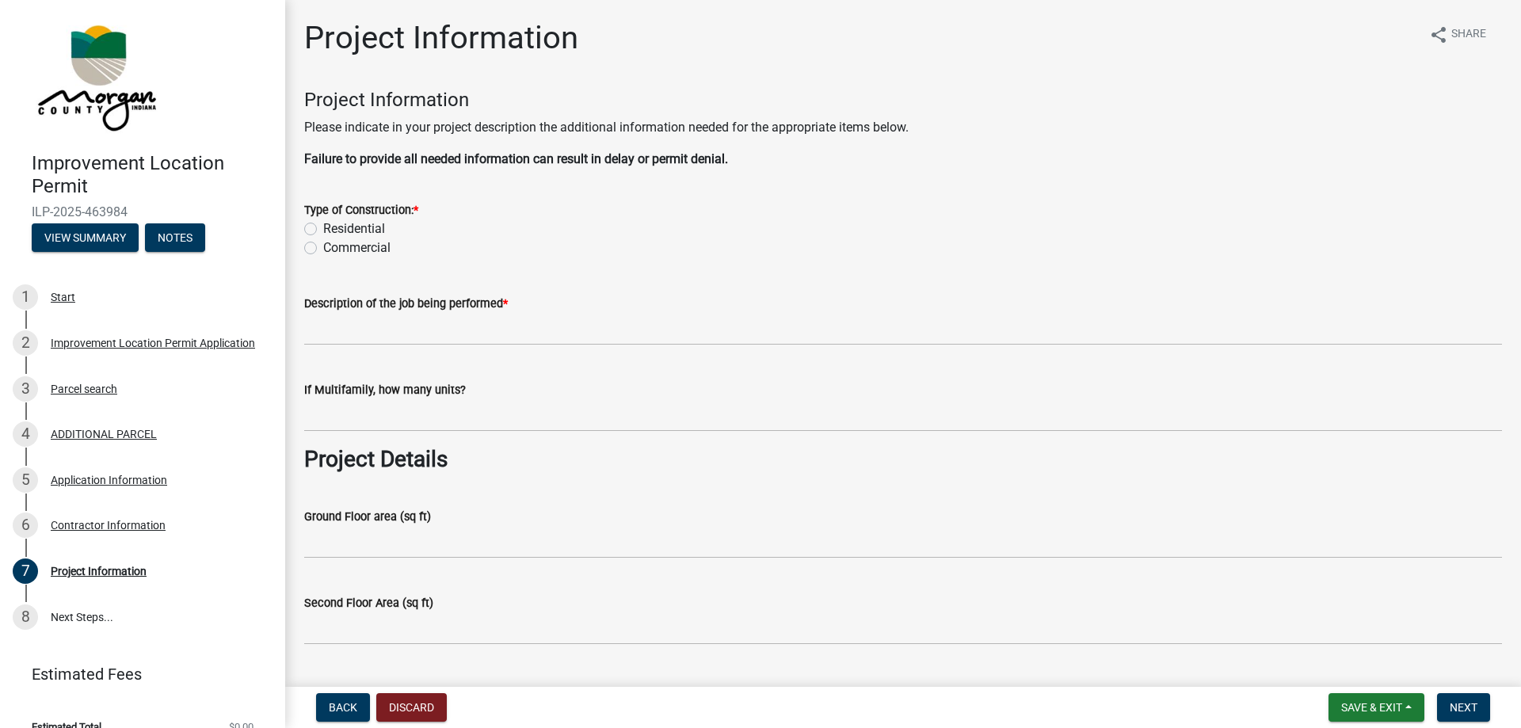
click at [323, 223] on label "Residential" at bounding box center [354, 228] width 62 height 19
click at [323, 223] on input "Residential" at bounding box center [328, 224] width 10 height 10
radio input "true"
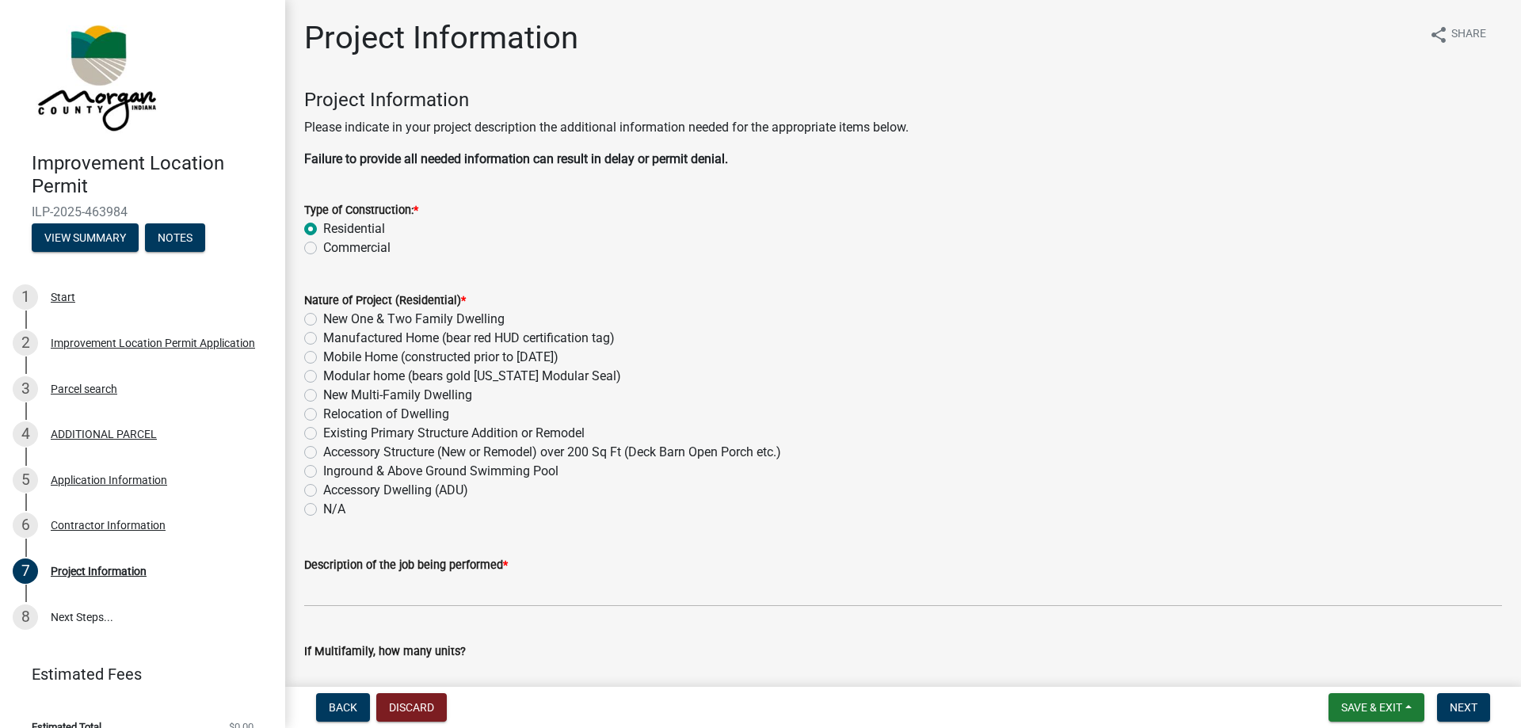
click at [323, 318] on label "New One & Two Family Dwelling" at bounding box center [413, 319] width 181 height 19
click at [323, 318] on input "New One & Two Family Dwelling" at bounding box center [328, 315] width 10 height 10
radio input "true"
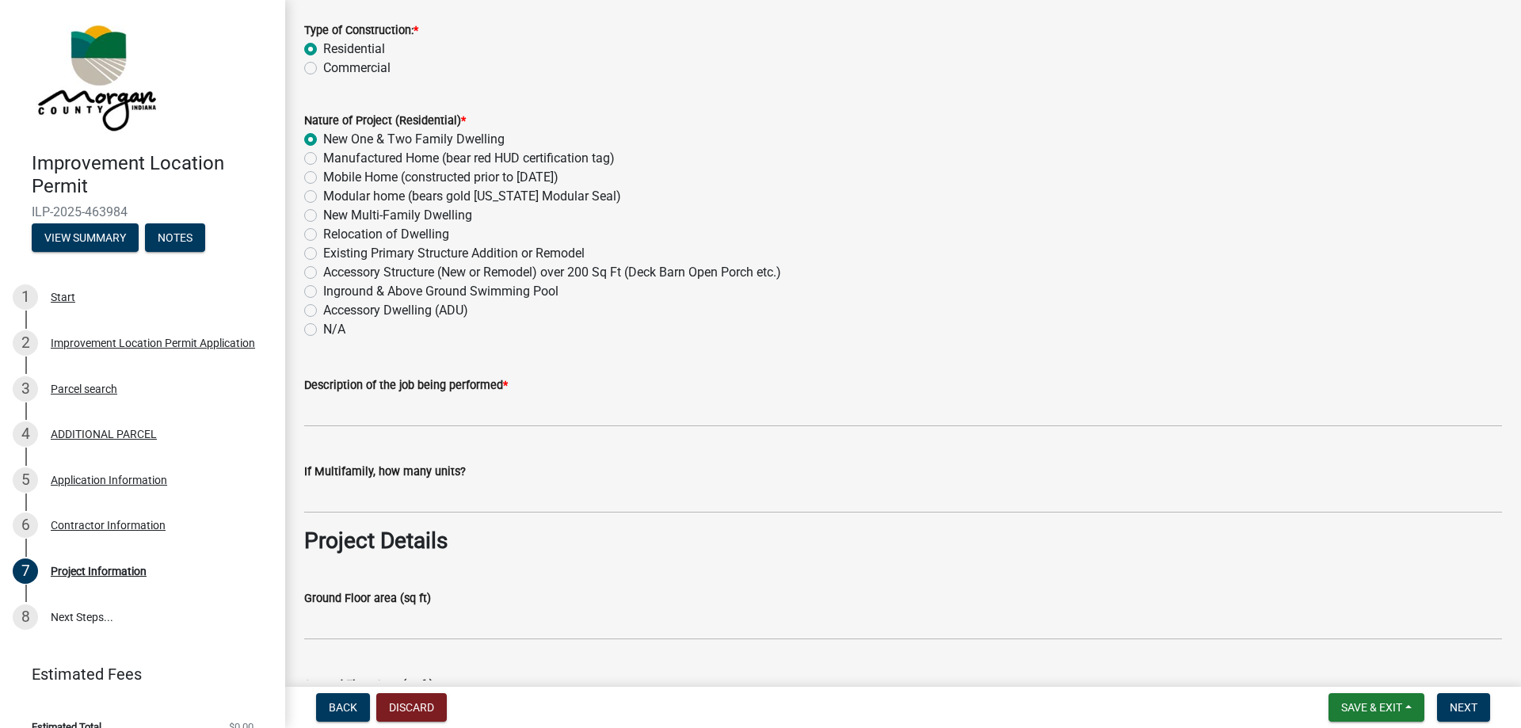
scroll to position [181, 0]
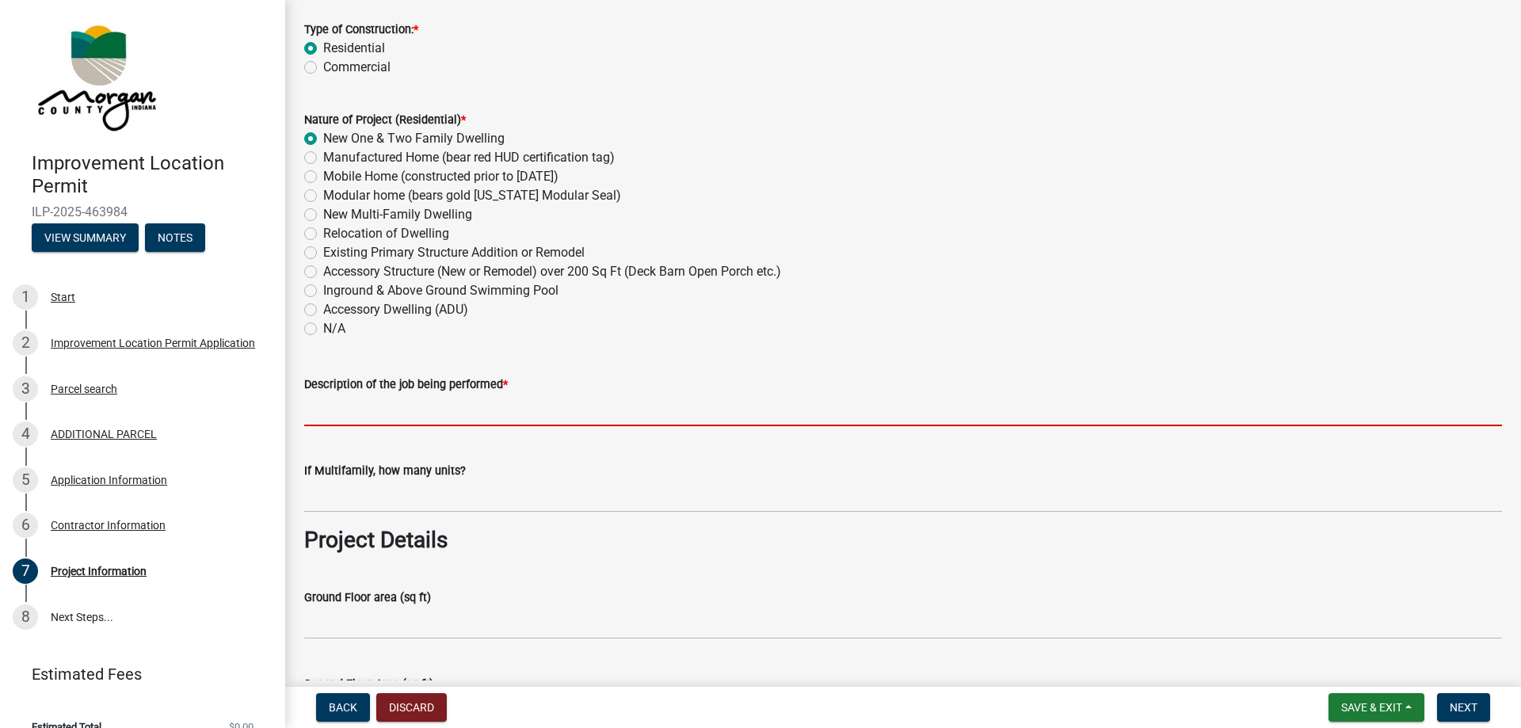
click at [498, 412] on input "Description of the job being performed *" at bounding box center [903, 410] width 1198 height 32
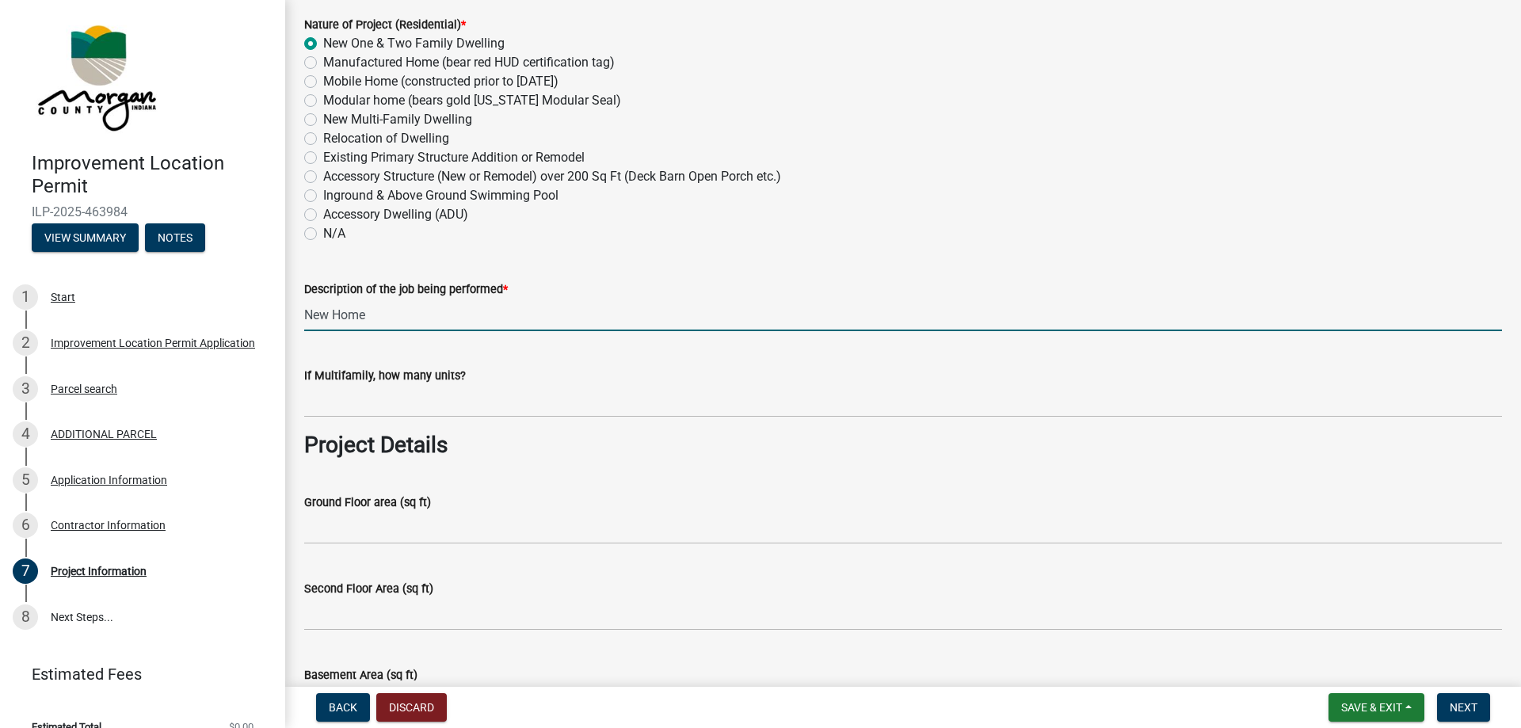
scroll to position [361, 0]
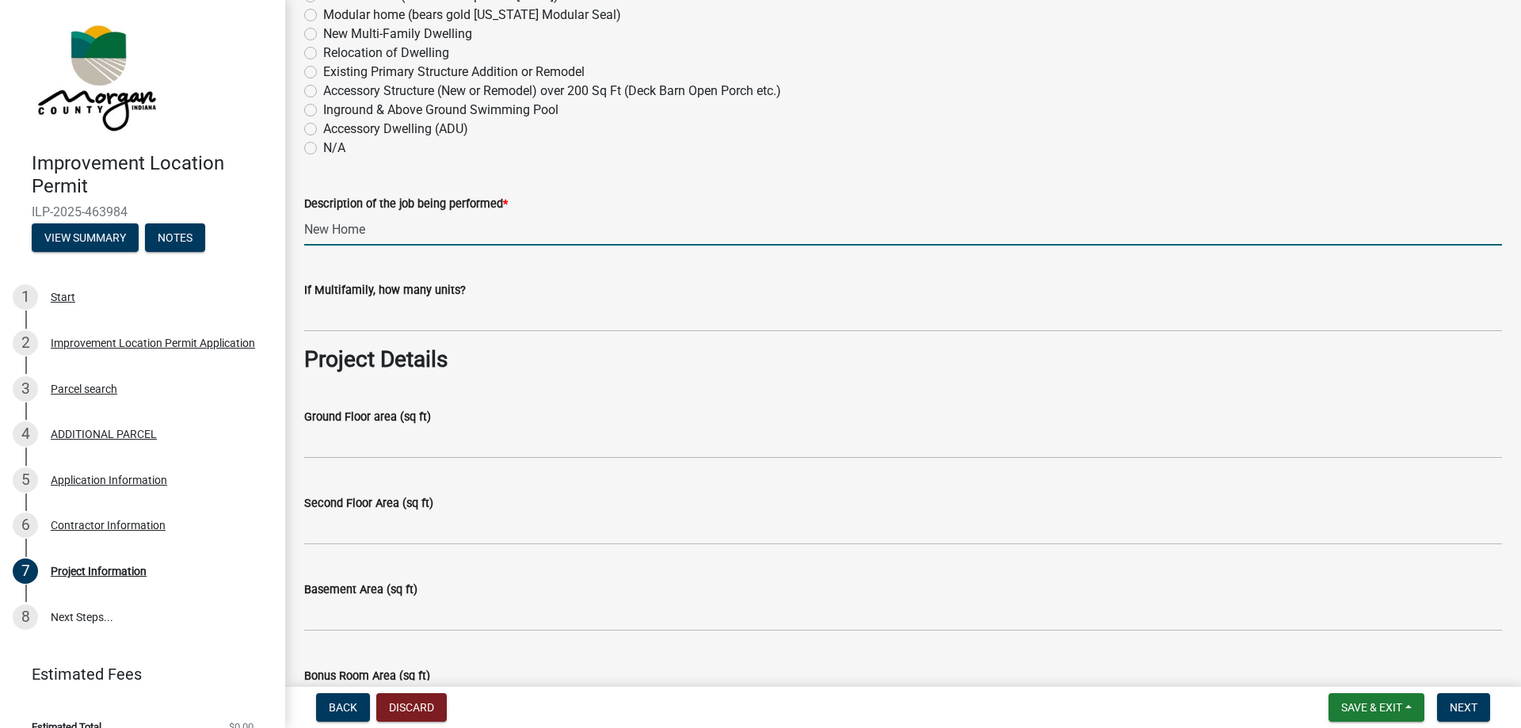
type input "New Home"
